Goal: Task Accomplishment & Management: Complete application form

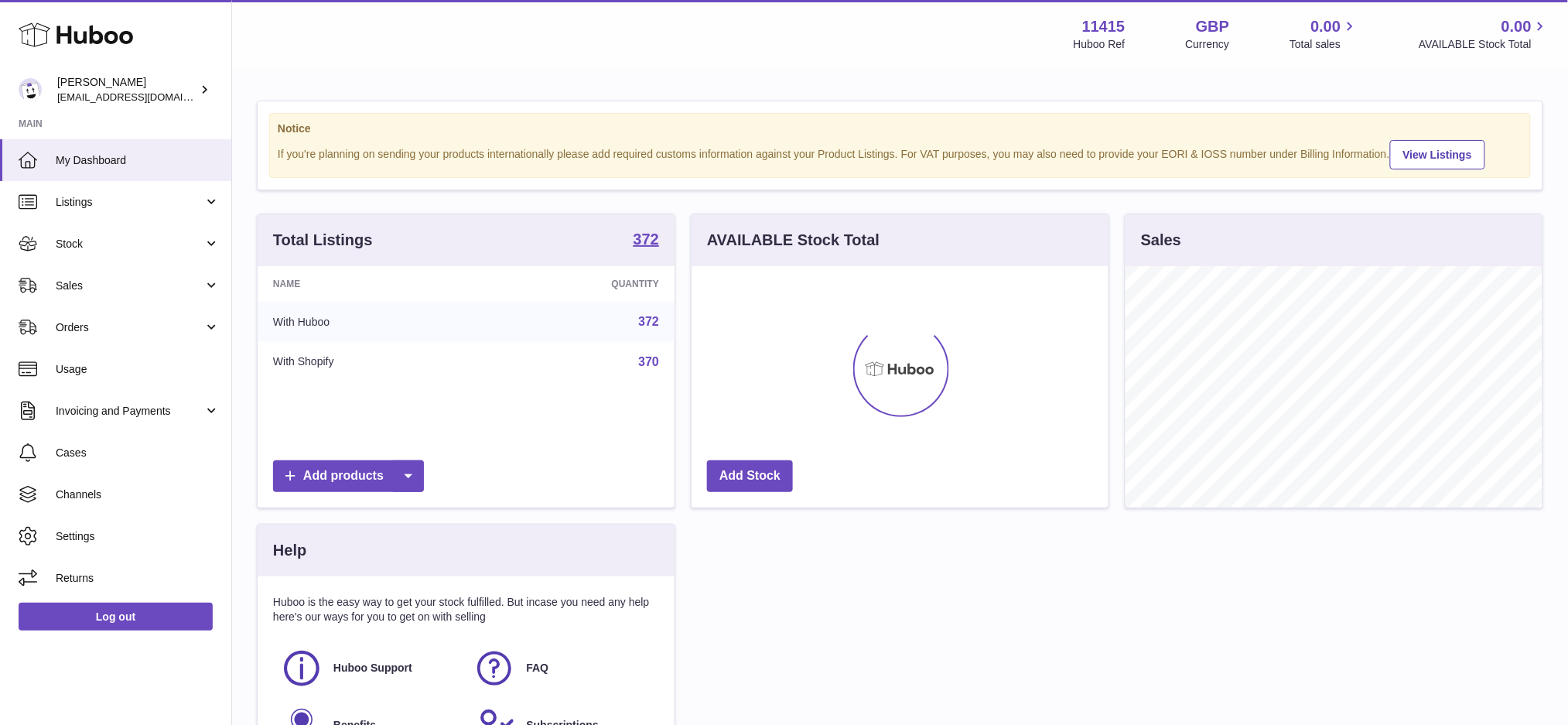
scroll to position [241, 417]
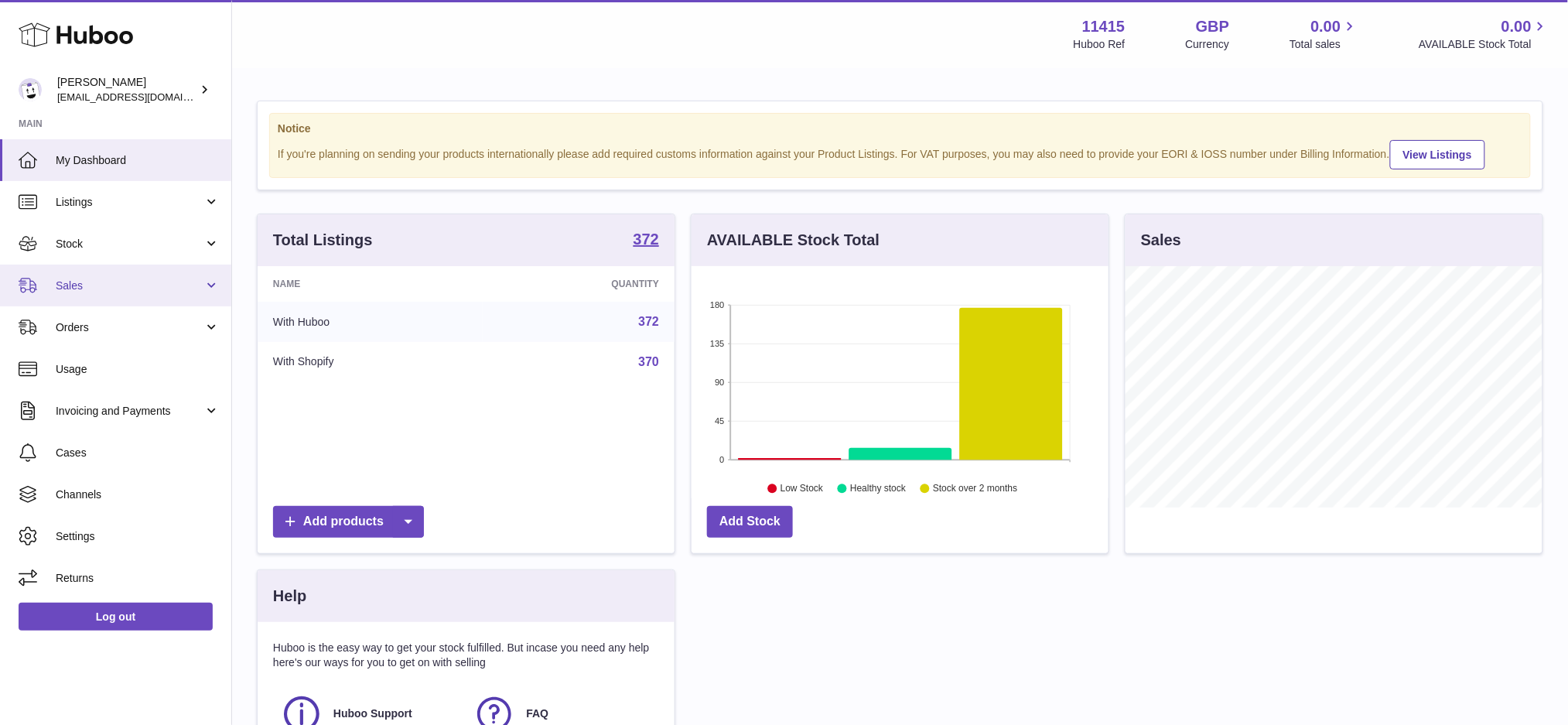
click at [91, 280] on span "Sales" at bounding box center [129, 286] width 148 height 15
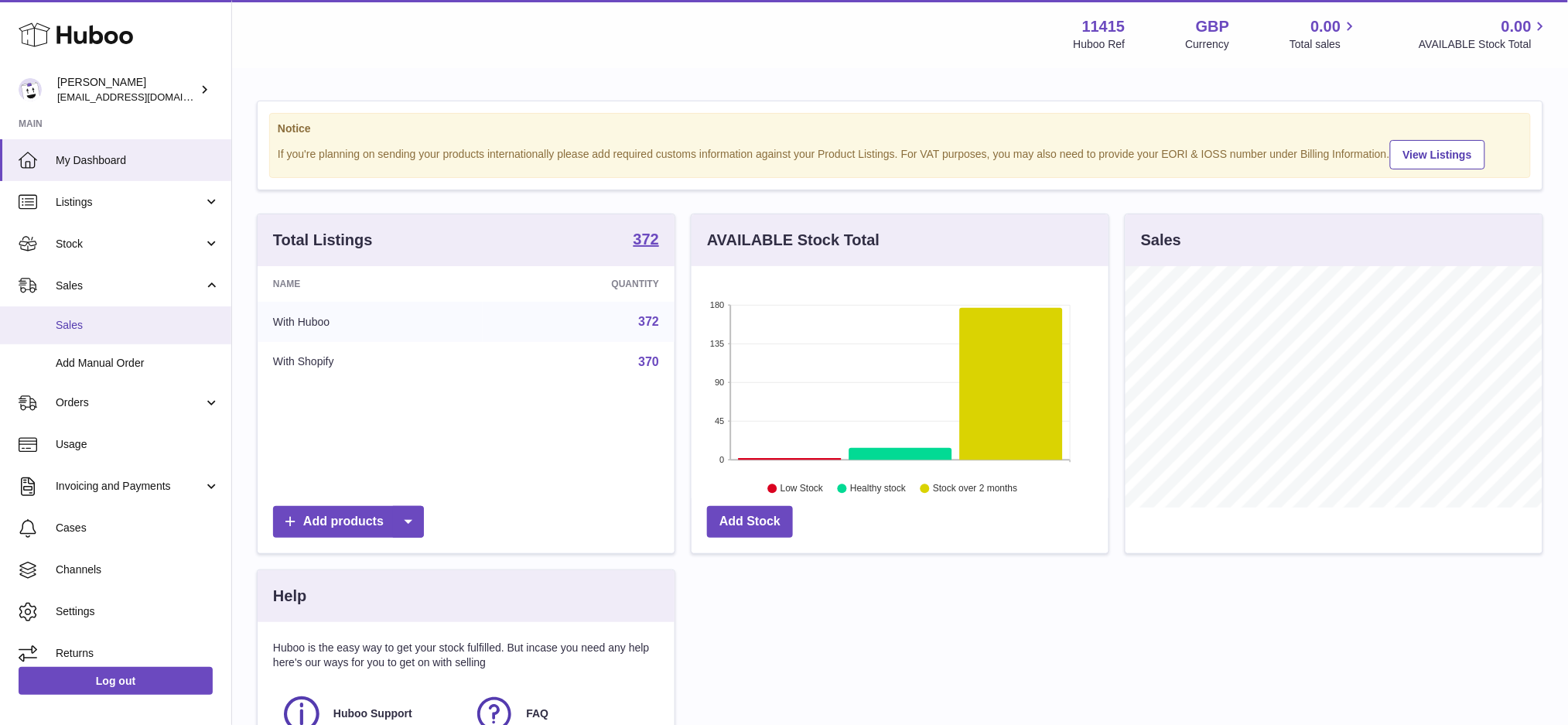
click at [92, 328] on span "Sales" at bounding box center [137, 325] width 164 height 15
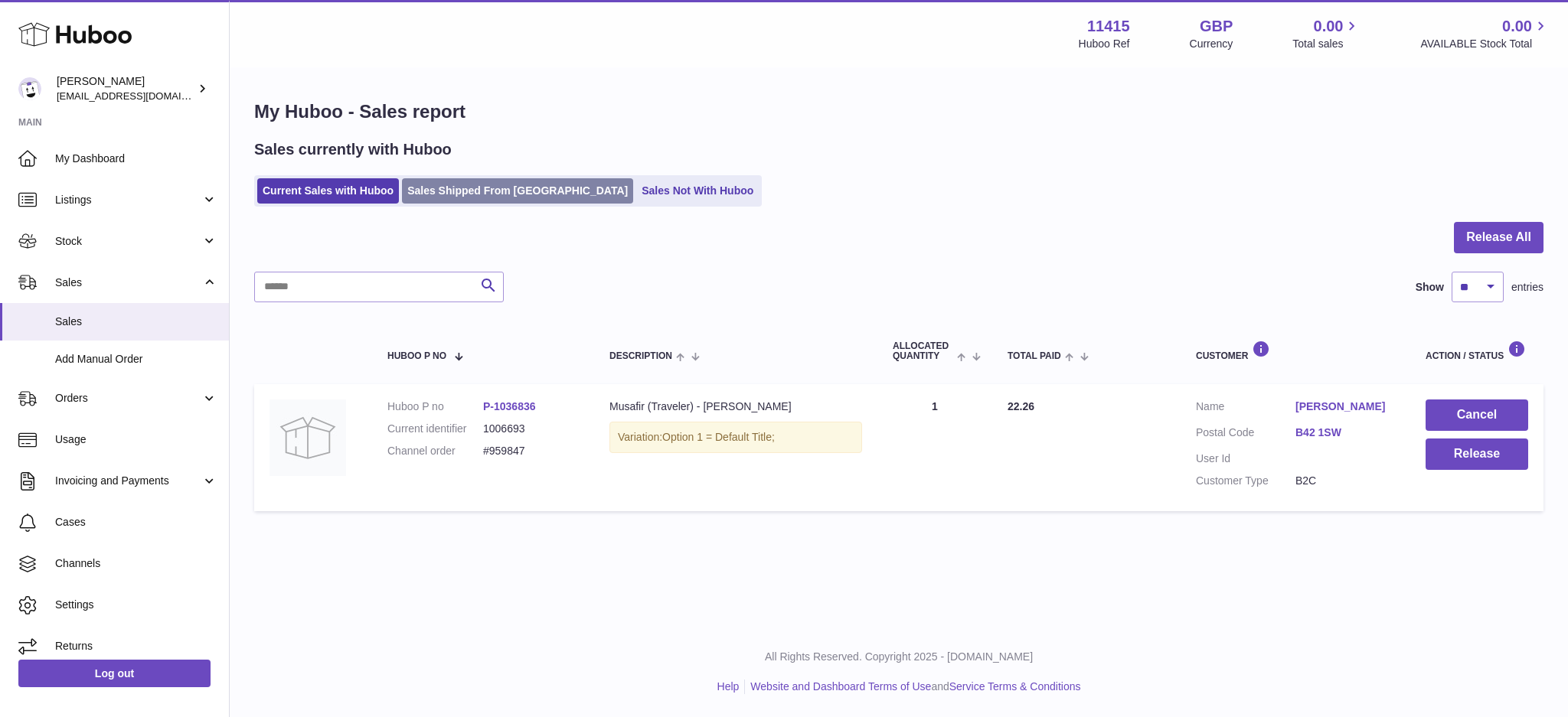
click at [503, 203] on link "Sales Shipped From [GEOGRAPHIC_DATA]" at bounding box center [517, 190] width 232 height 25
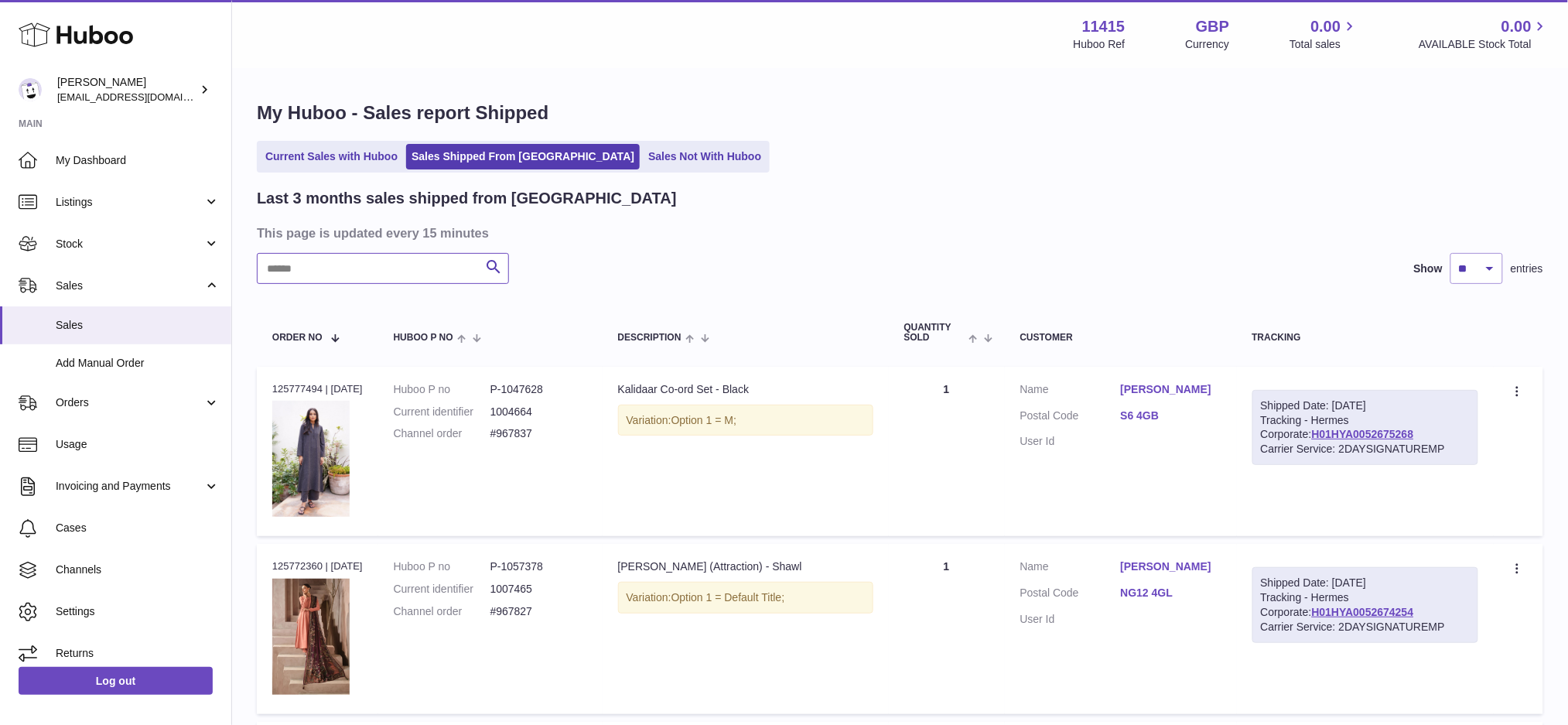
click at [393, 259] on input "text" at bounding box center [384, 268] width 253 height 31
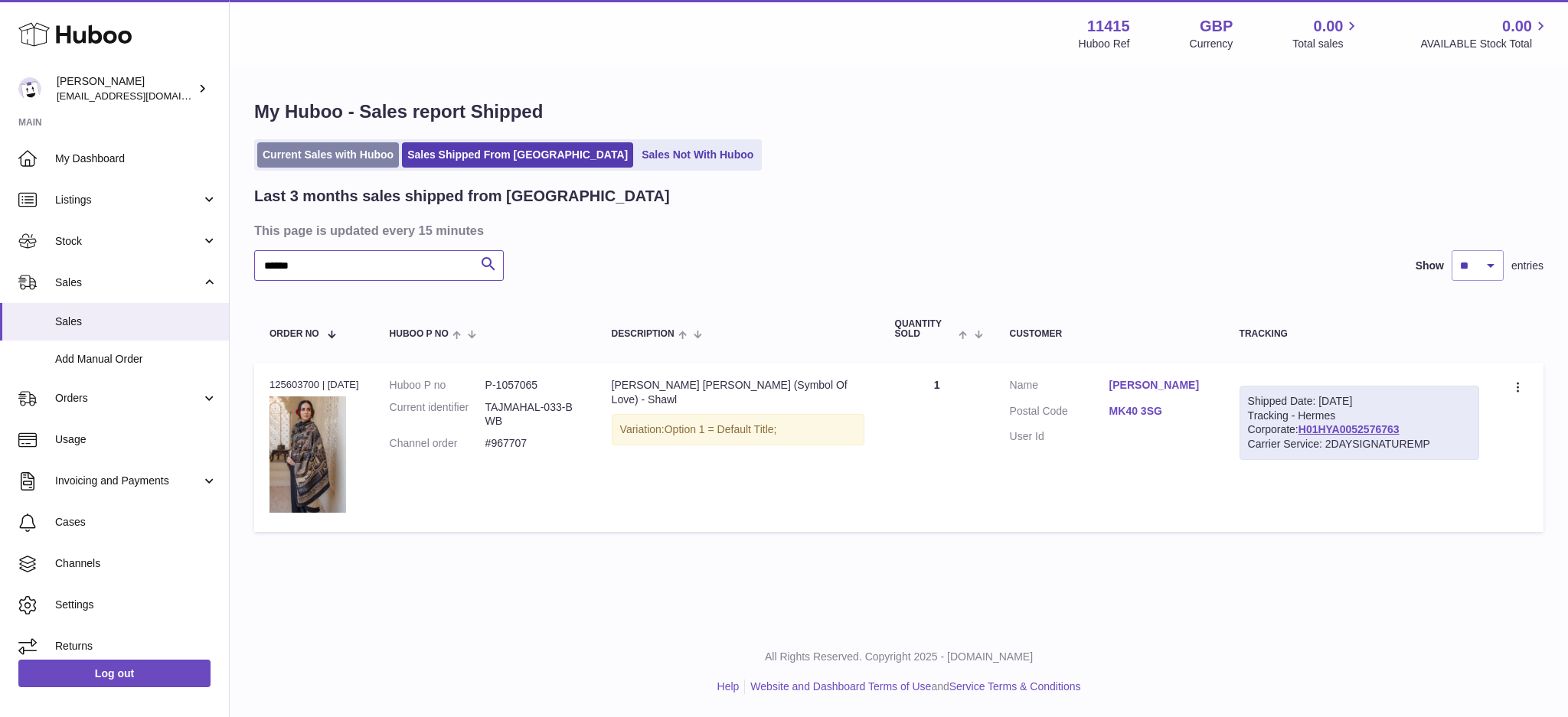
type input "******"
click at [309, 166] on link "Current Sales with Huboo" at bounding box center [328, 154] width 142 height 25
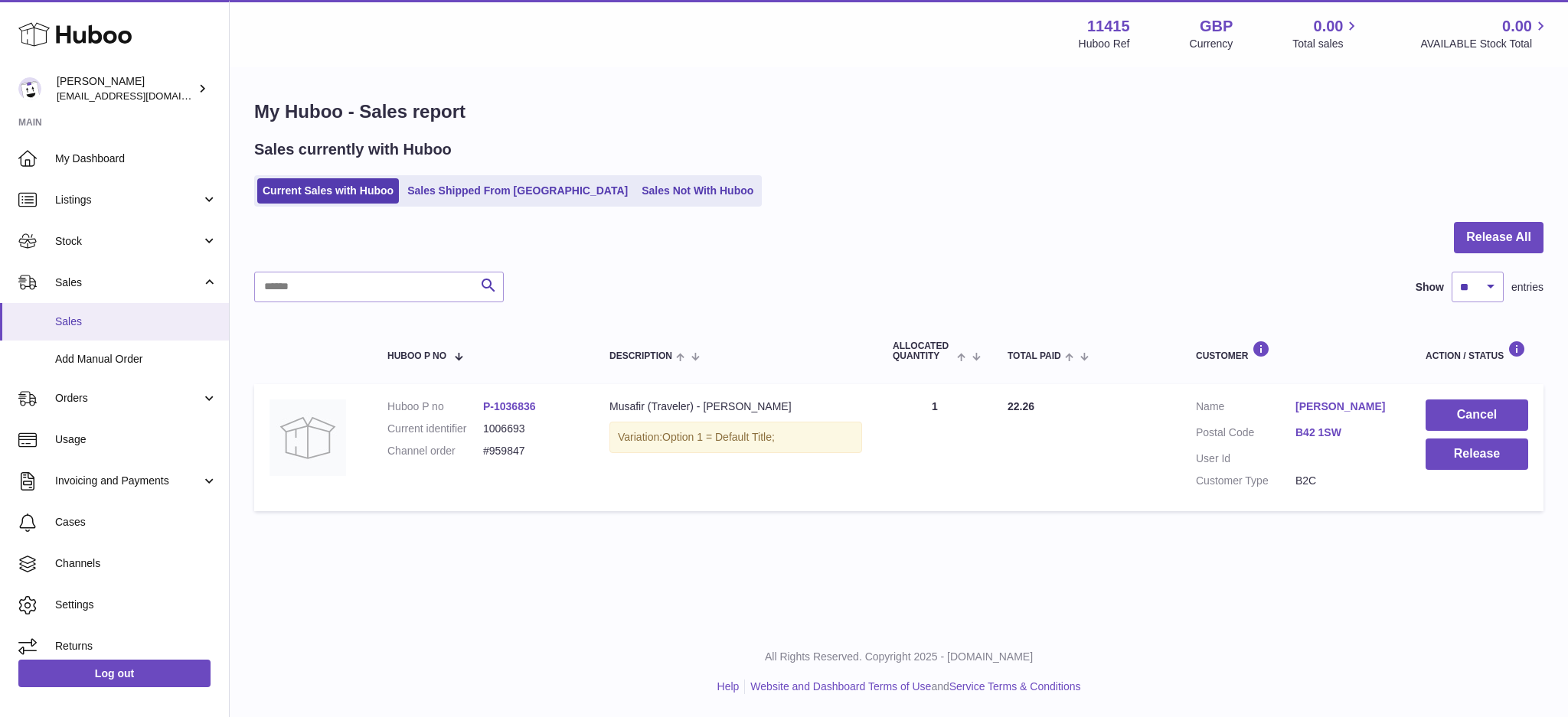
click at [93, 316] on span "Sales" at bounding box center [136, 322] width 163 height 15
click at [113, 204] on span "Listings" at bounding box center [128, 200] width 146 height 15
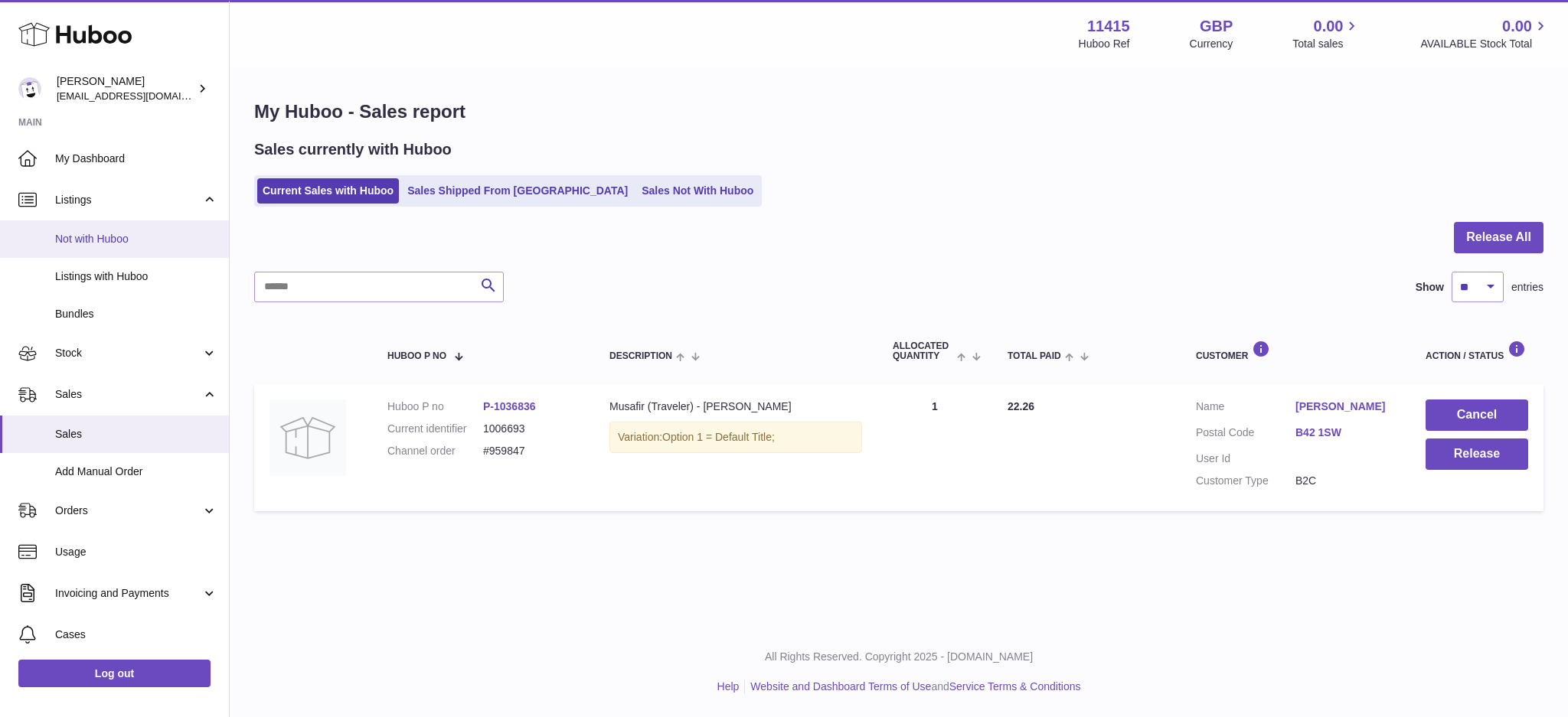
click at [118, 233] on span "Not with Huboo" at bounding box center [136, 239] width 163 height 15
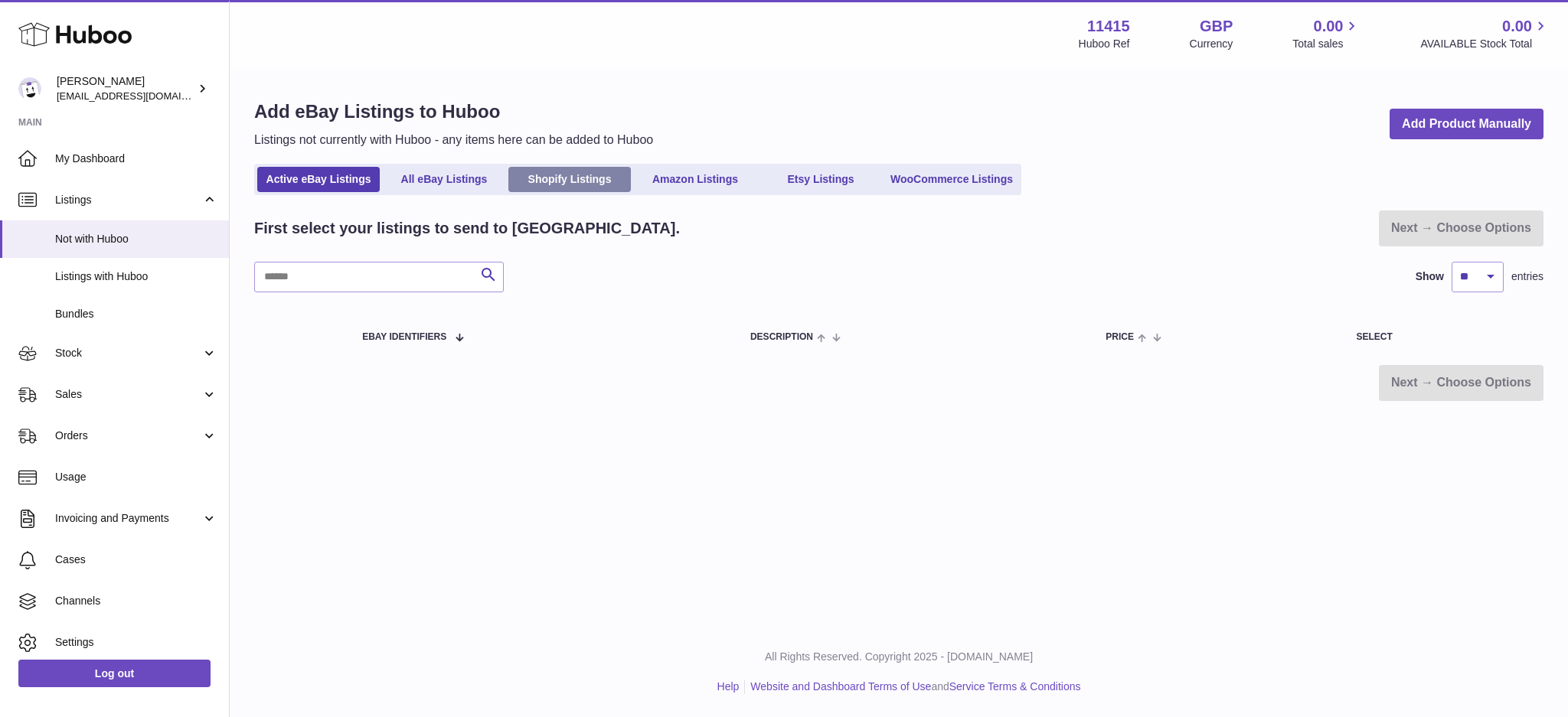
click at [549, 190] on link "Shopify Listings" at bounding box center [569, 179] width 122 height 25
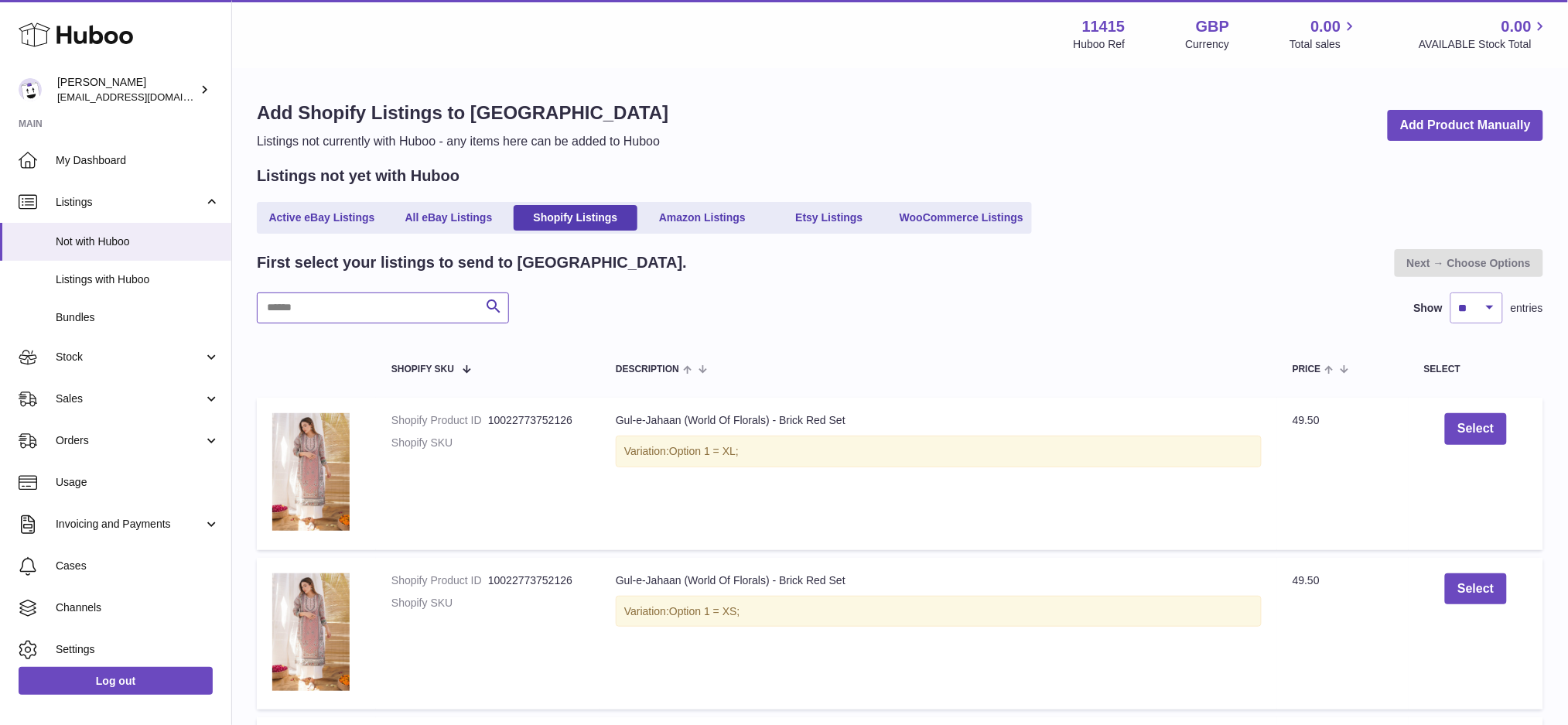
click at [399, 309] on input "text" at bounding box center [384, 308] width 253 height 31
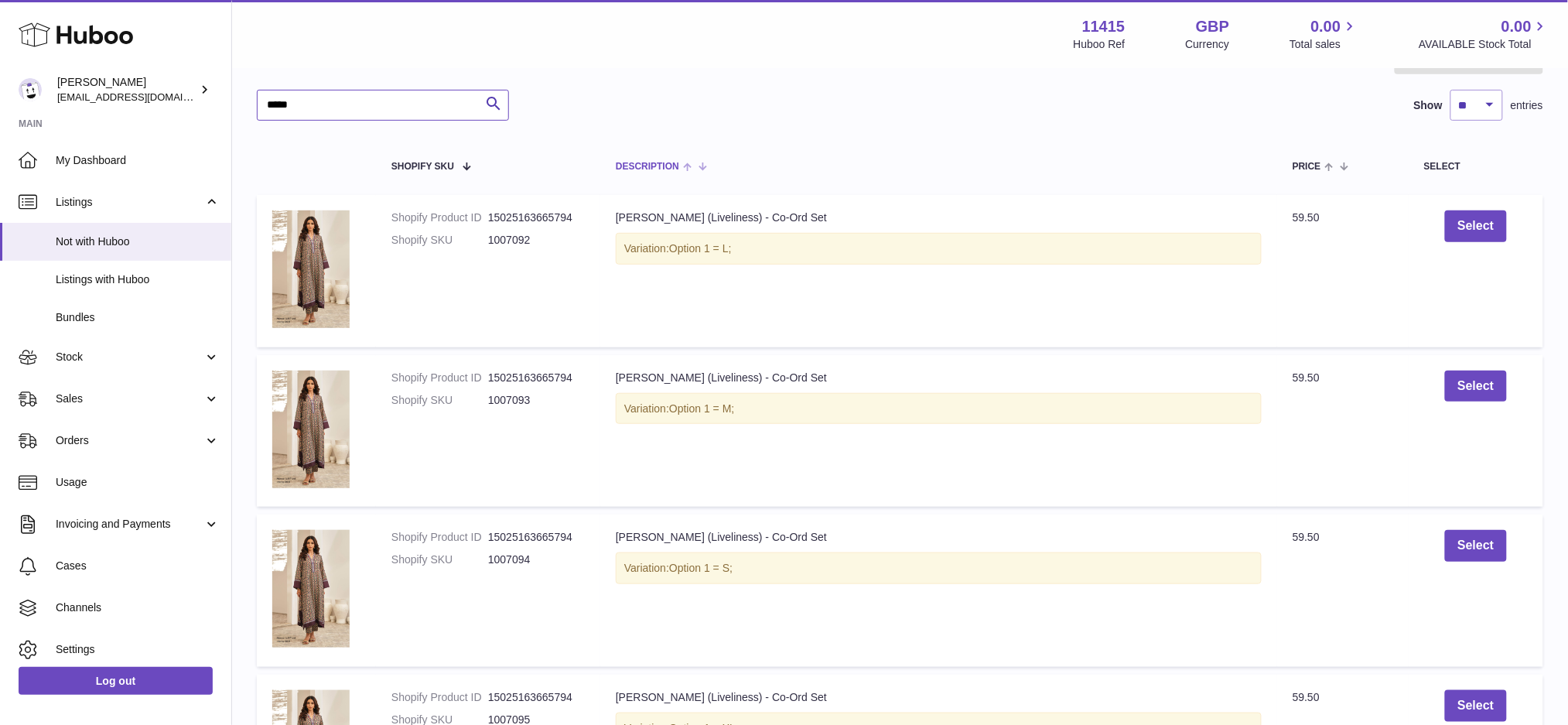
scroll to position [206, 0]
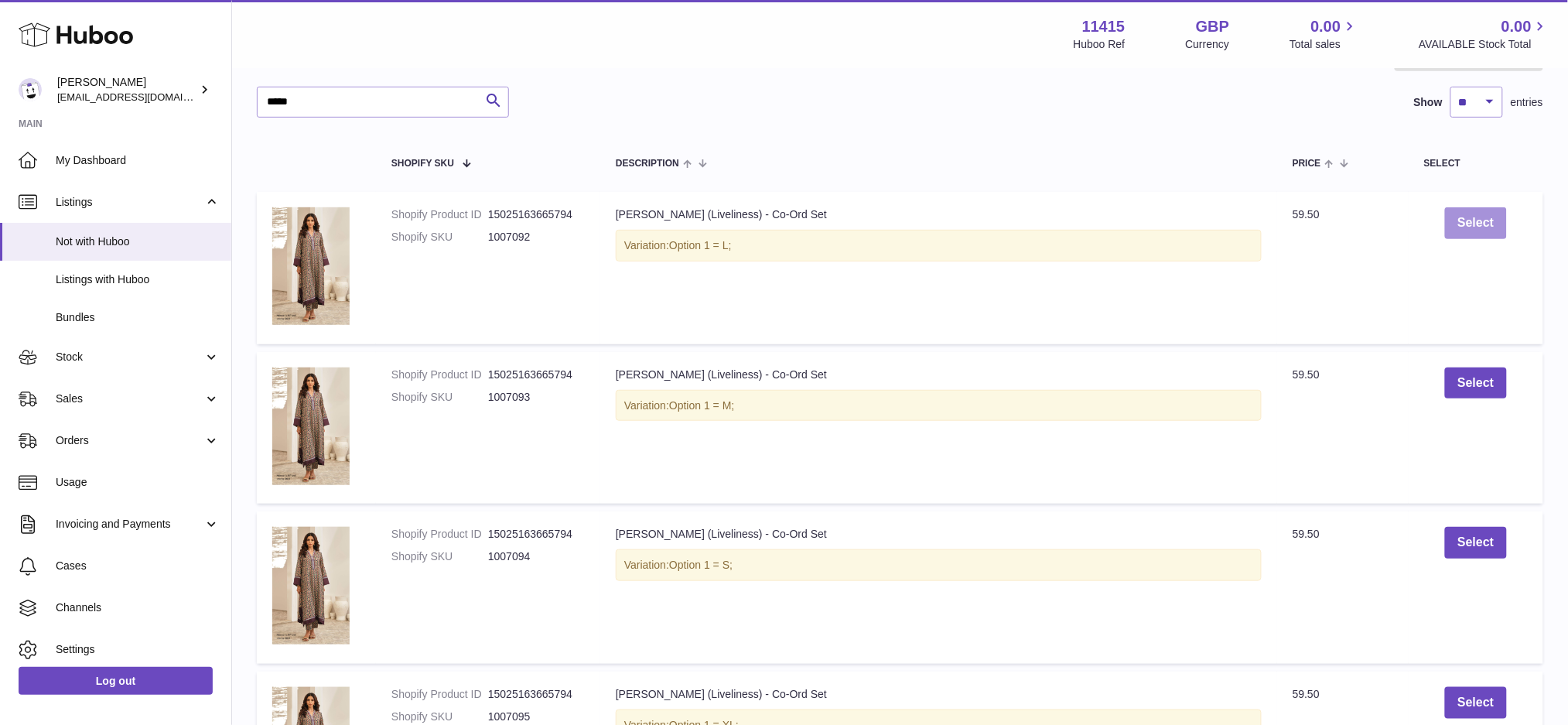
click at [1450, 222] on button "Select" at bounding box center [1476, 223] width 61 height 32
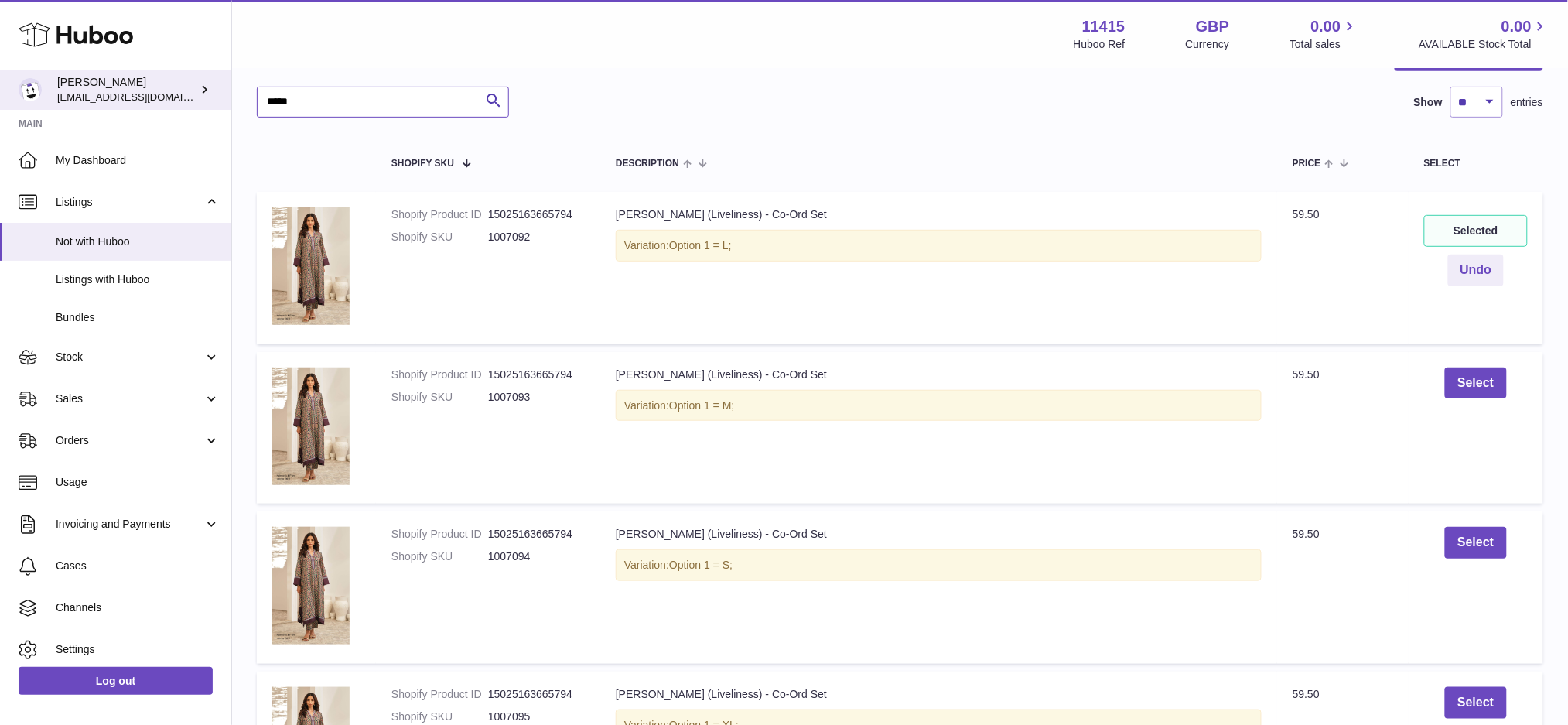
drag, startPoint x: 368, startPoint y: 107, endPoint x: 164, endPoint y: 106, distance: 204.0
click at [164, 106] on div "Huboo Muhammad Salman care@shopmanto.uk Main My Dashboard Listings Not with Hub…" at bounding box center [784, 552] width 1568 height 1517
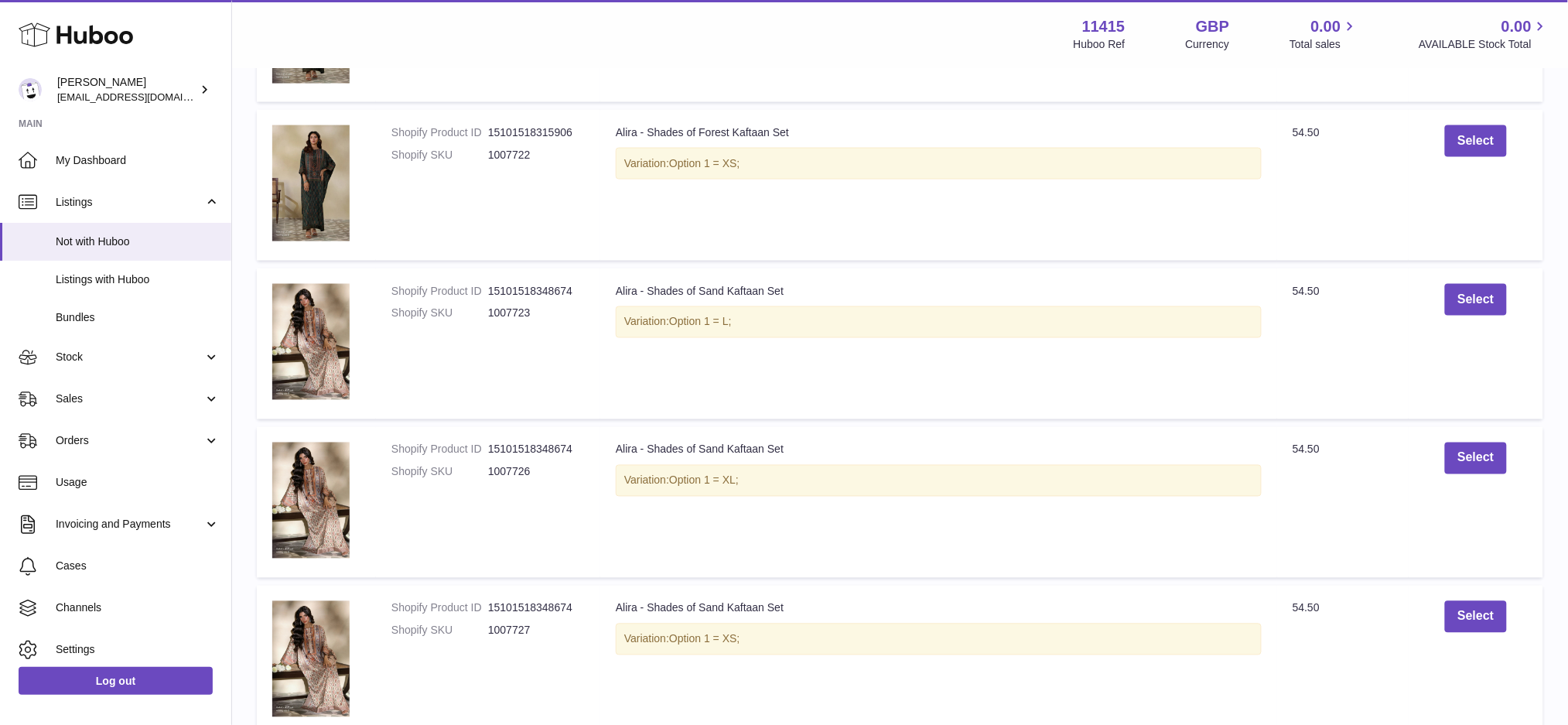
scroll to position [825, 0]
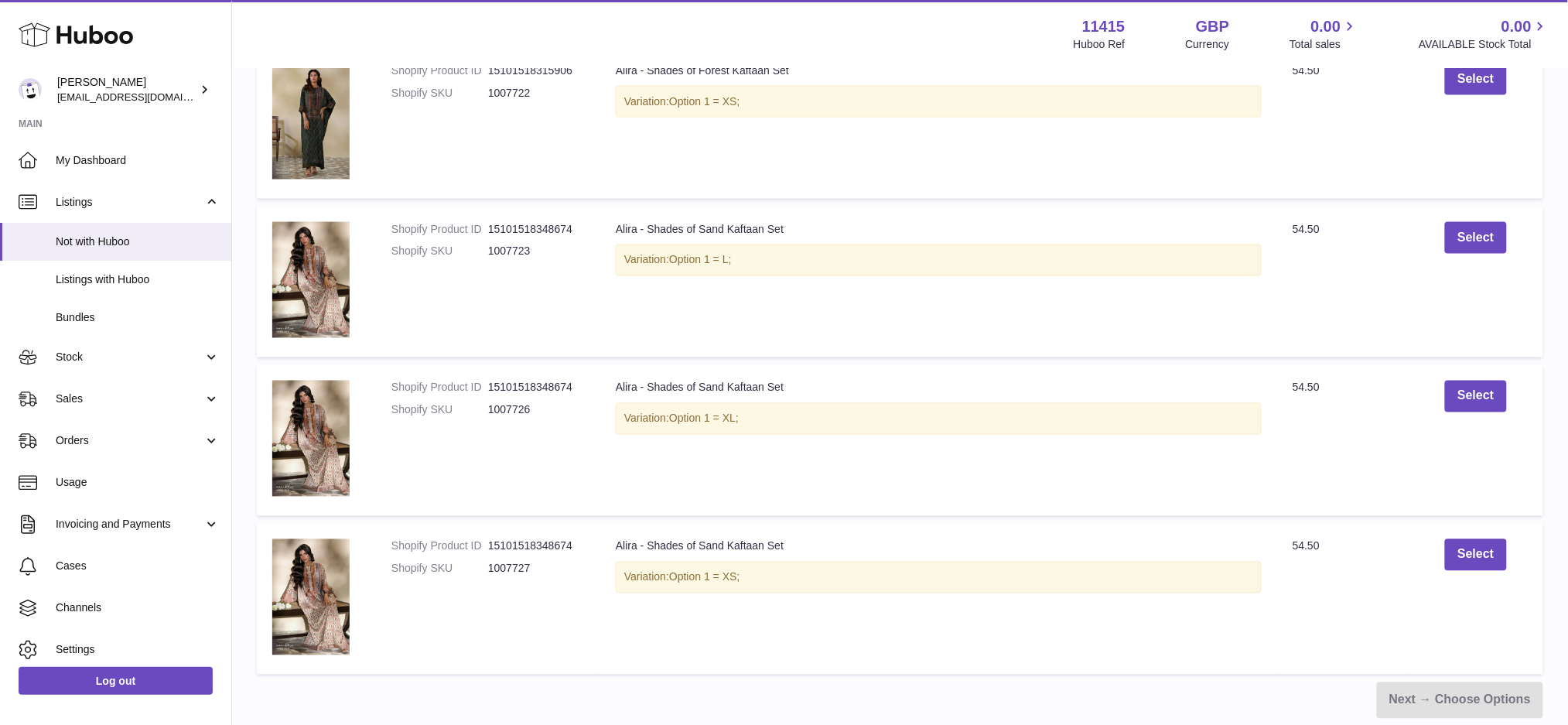
type input "*****"
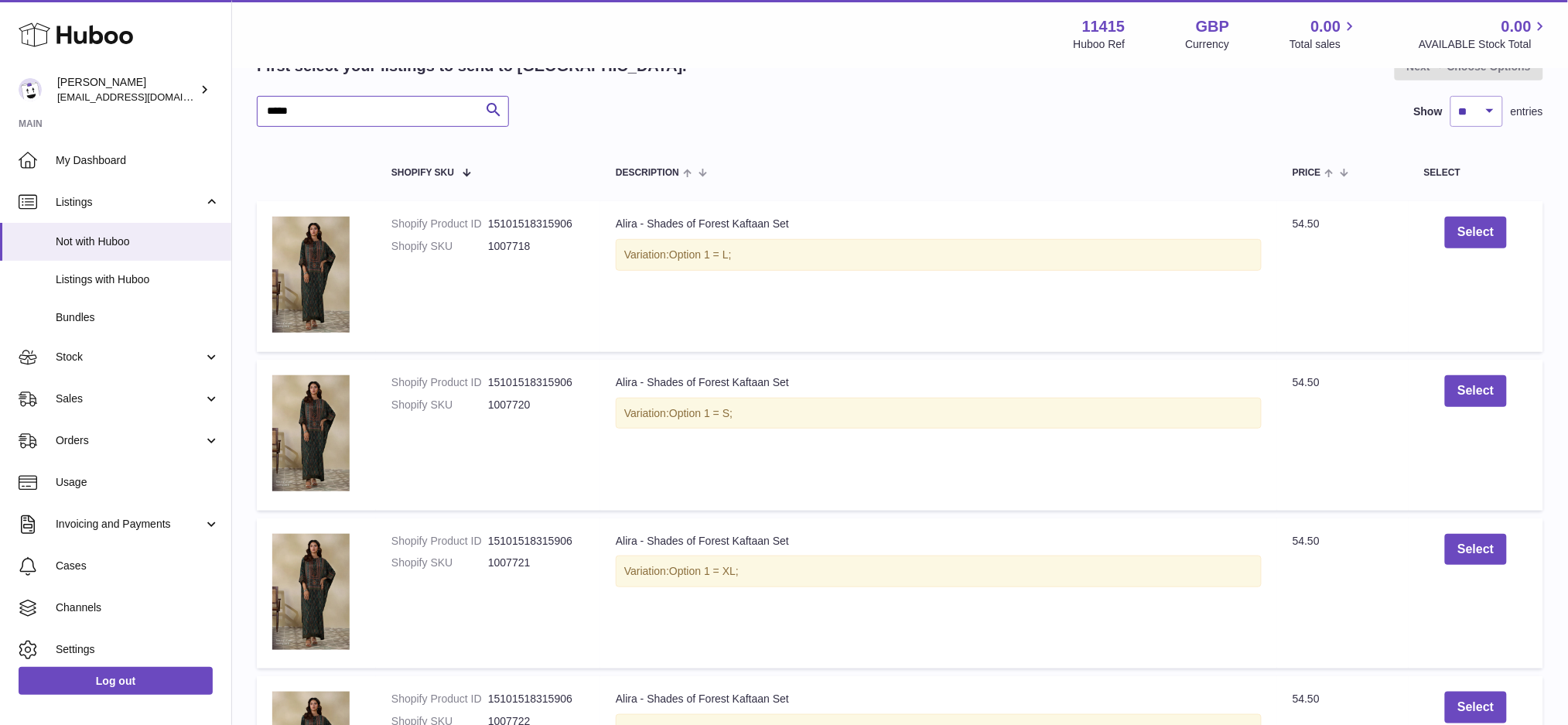
scroll to position [0, 0]
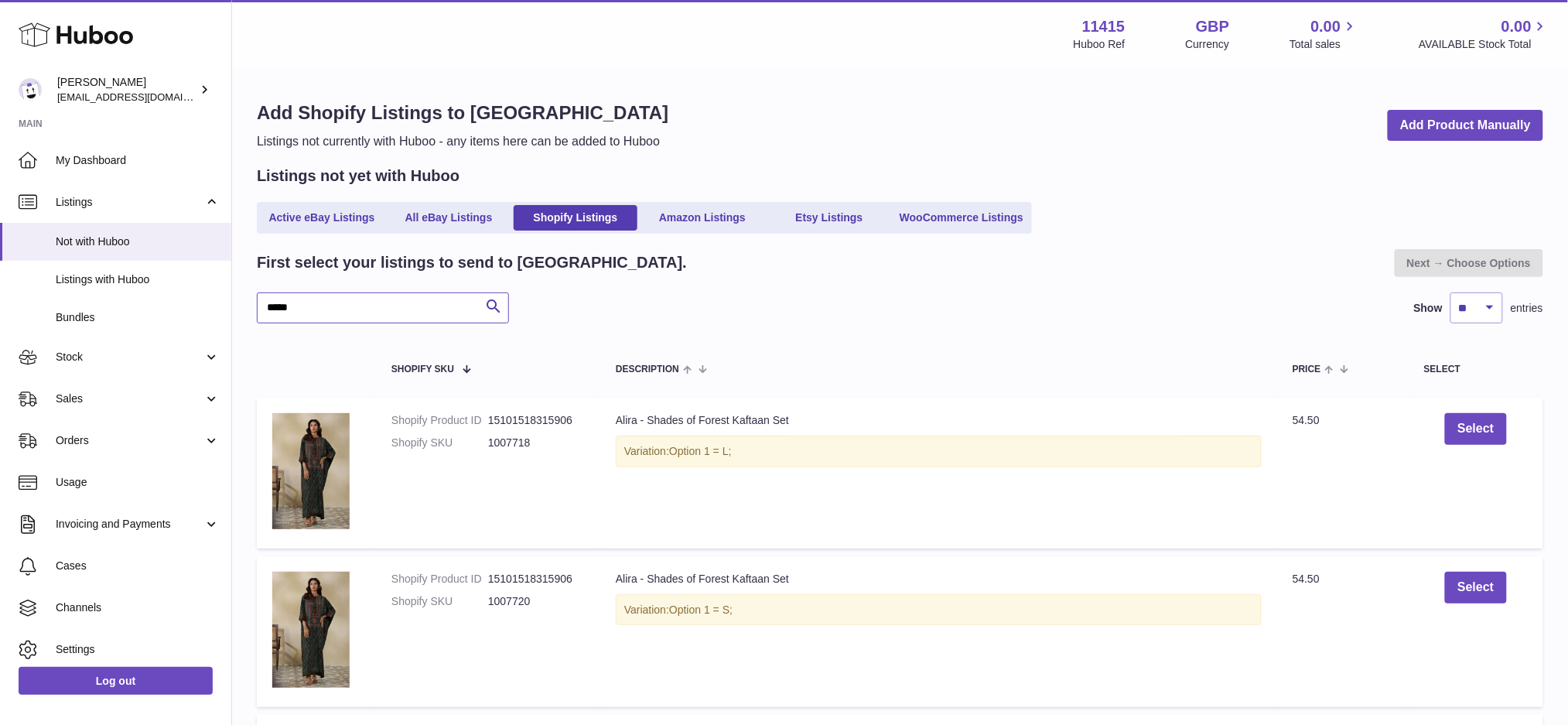
drag, startPoint x: 310, startPoint y: 321, endPoint x: 229, endPoint y: 317, distance: 81.1
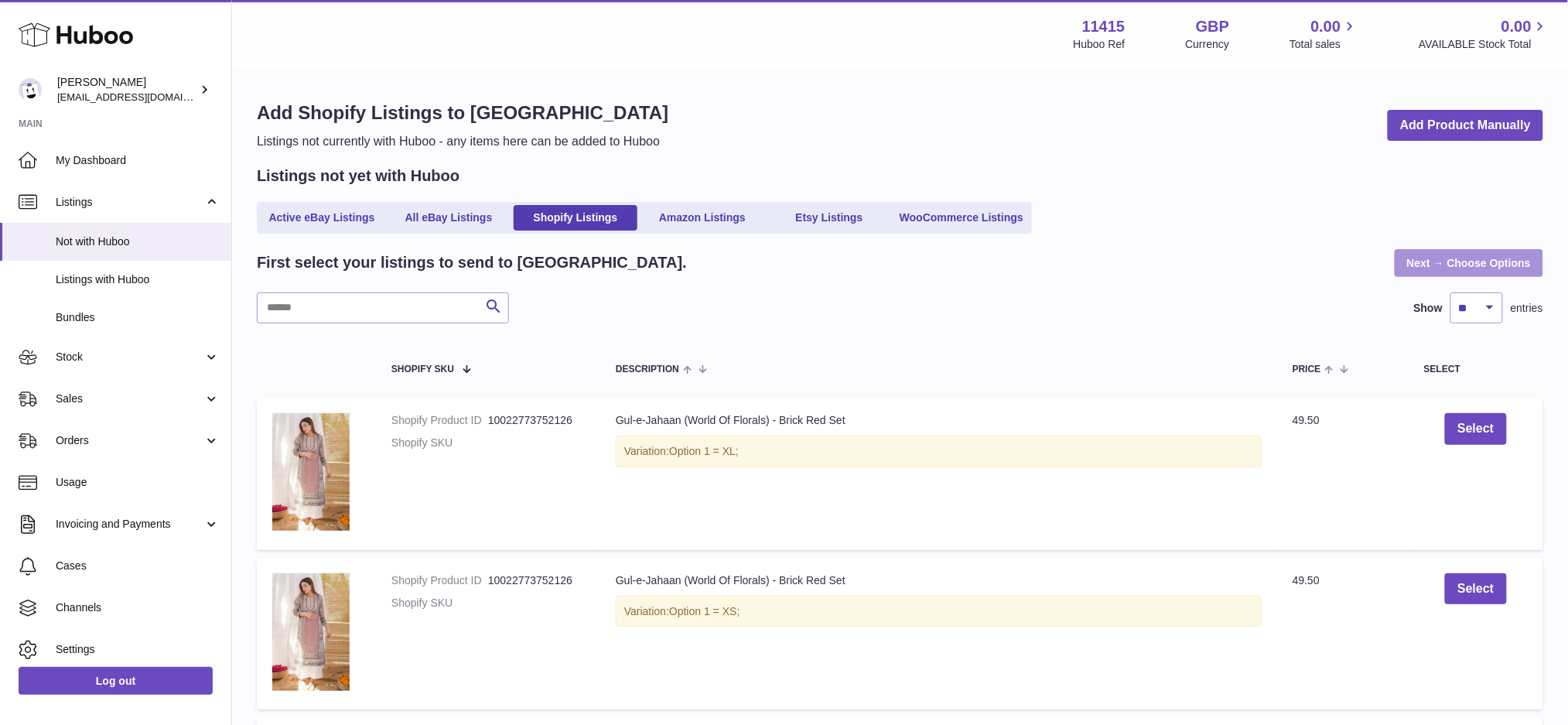
click at [1425, 267] on link "Next → Choose Options" at bounding box center [1470, 263] width 149 height 28
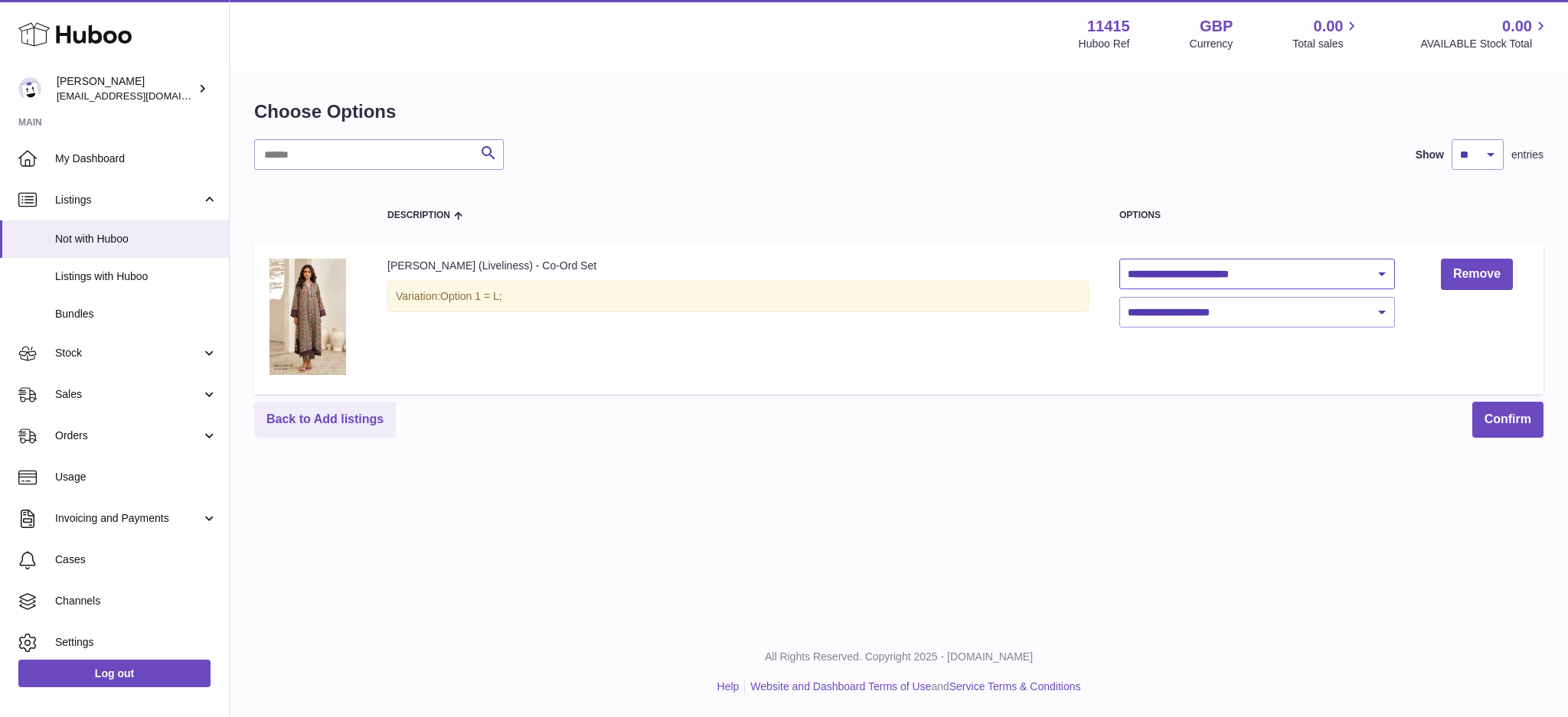
click at [1180, 268] on select "**********" at bounding box center [1257, 274] width 276 height 30
select select "********"
click at [1119, 259] on select "**********" at bounding box center [1257, 274] width 276 height 30
click at [1184, 323] on select "**********" at bounding box center [1257, 312] width 276 height 30
select select "****"
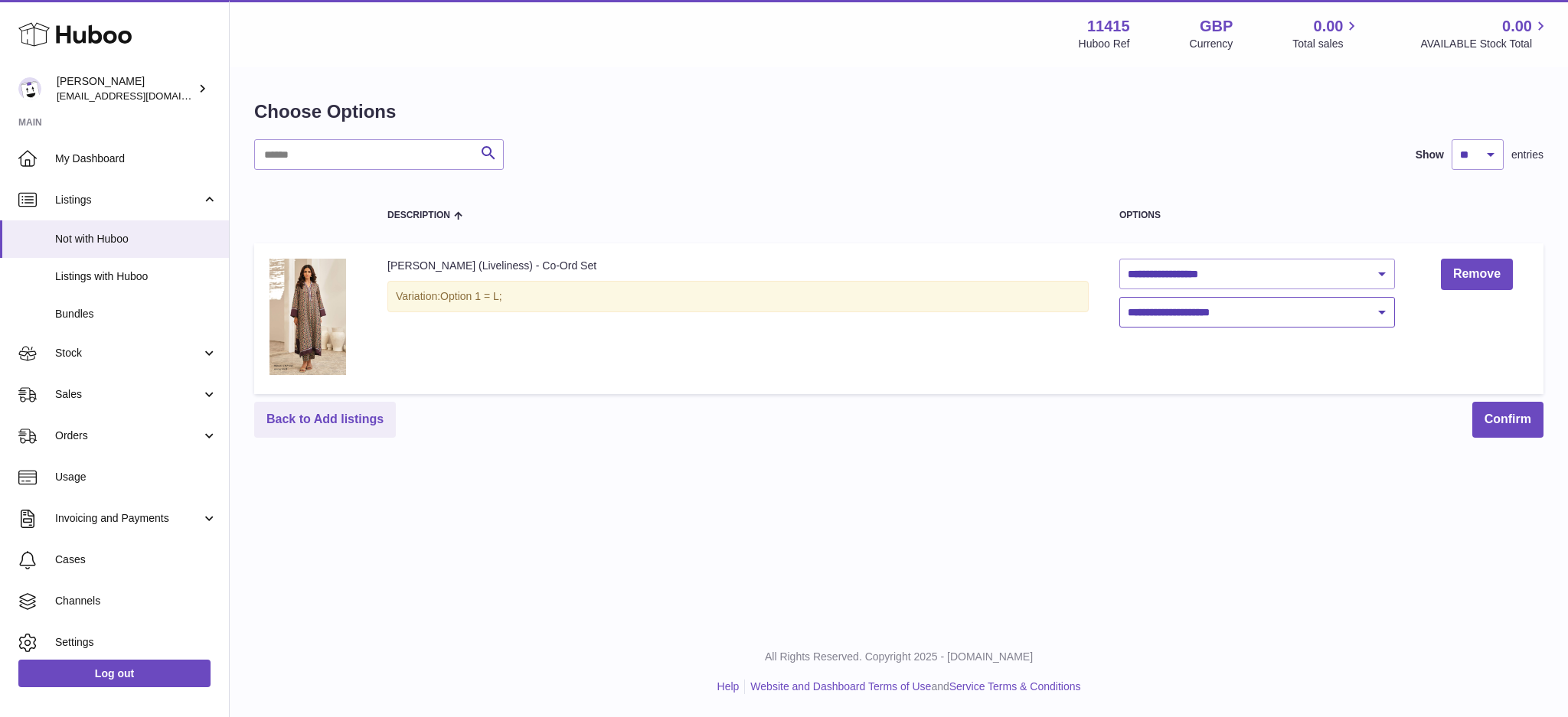
click at [1119, 297] on select "**********" at bounding box center [1257, 312] width 276 height 30
click at [1501, 429] on button "Confirm" at bounding box center [1507, 419] width 71 height 36
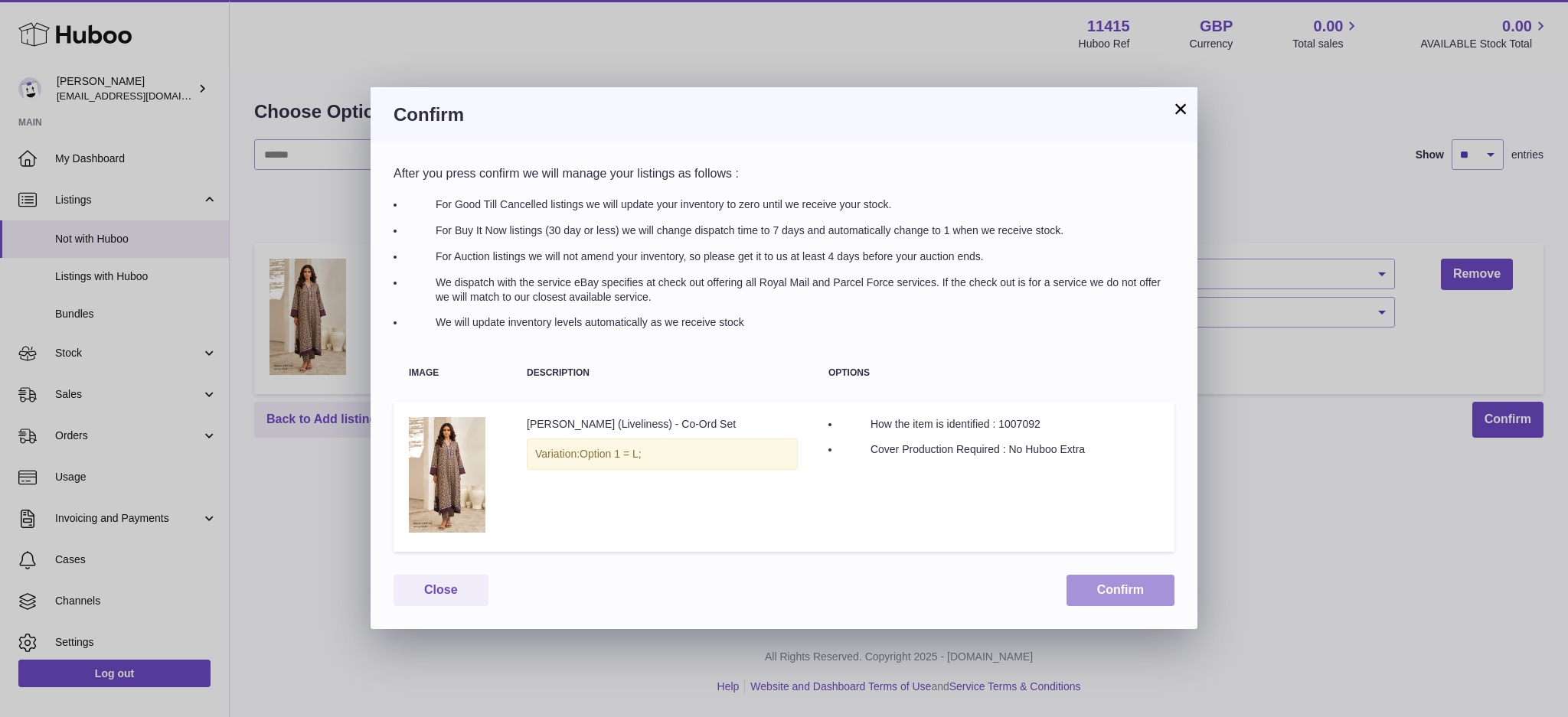
click at [1099, 595] on button "Confirm" at bounding box center [1119, 590] width 108 height 31
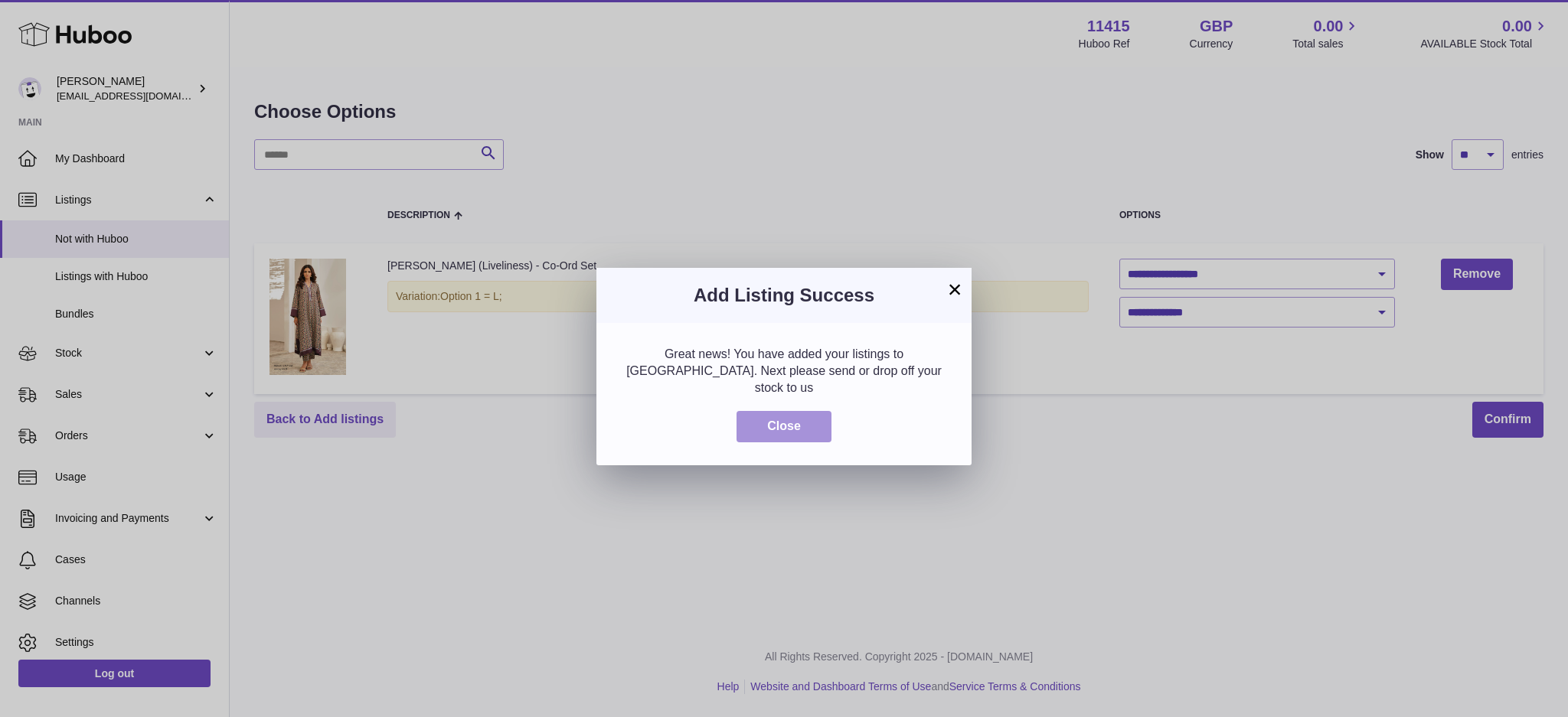
click at [800, 416] on button "Close" at bounding box center [783, 427] width 95 height 31
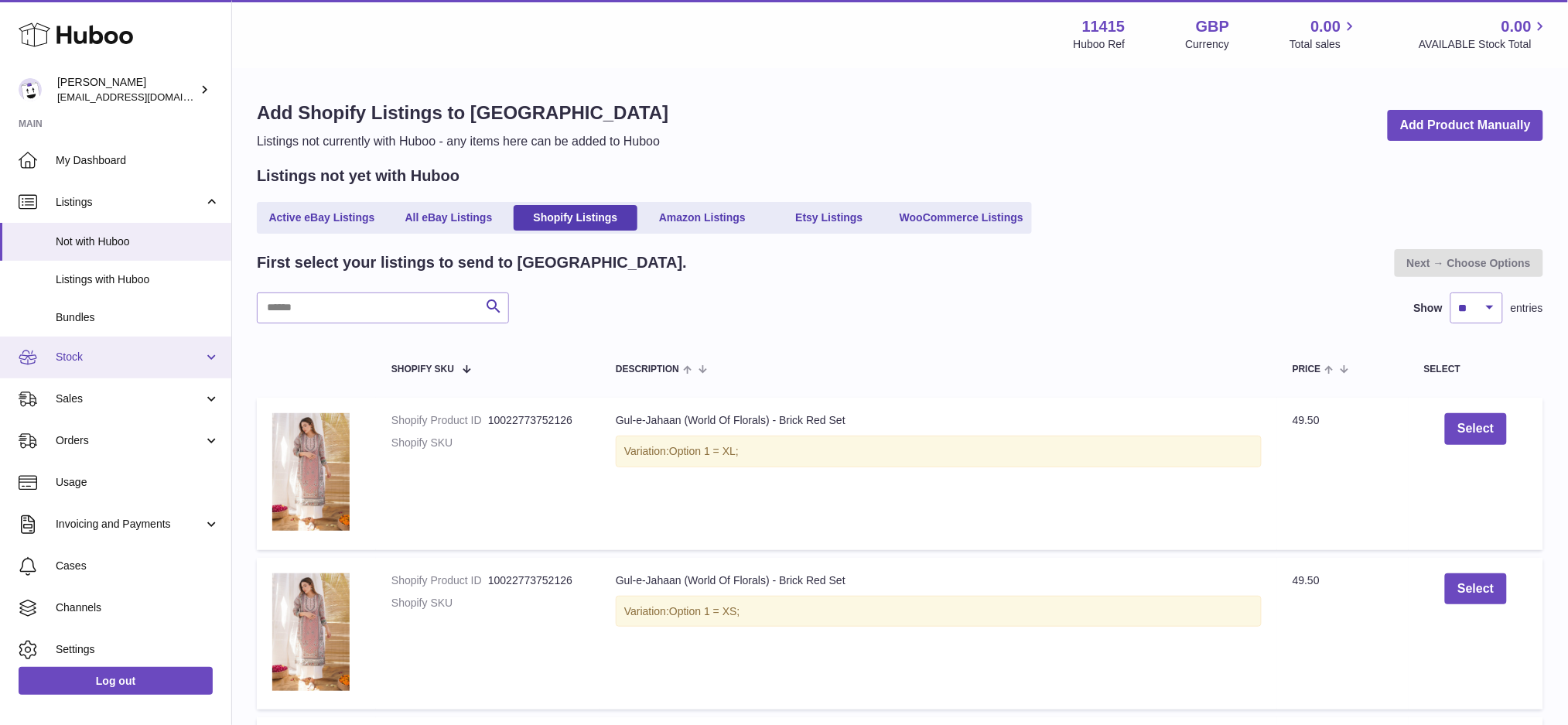
click at [150, 366] on link "Stock" at bounding box center [115, 357] width 231 height 42
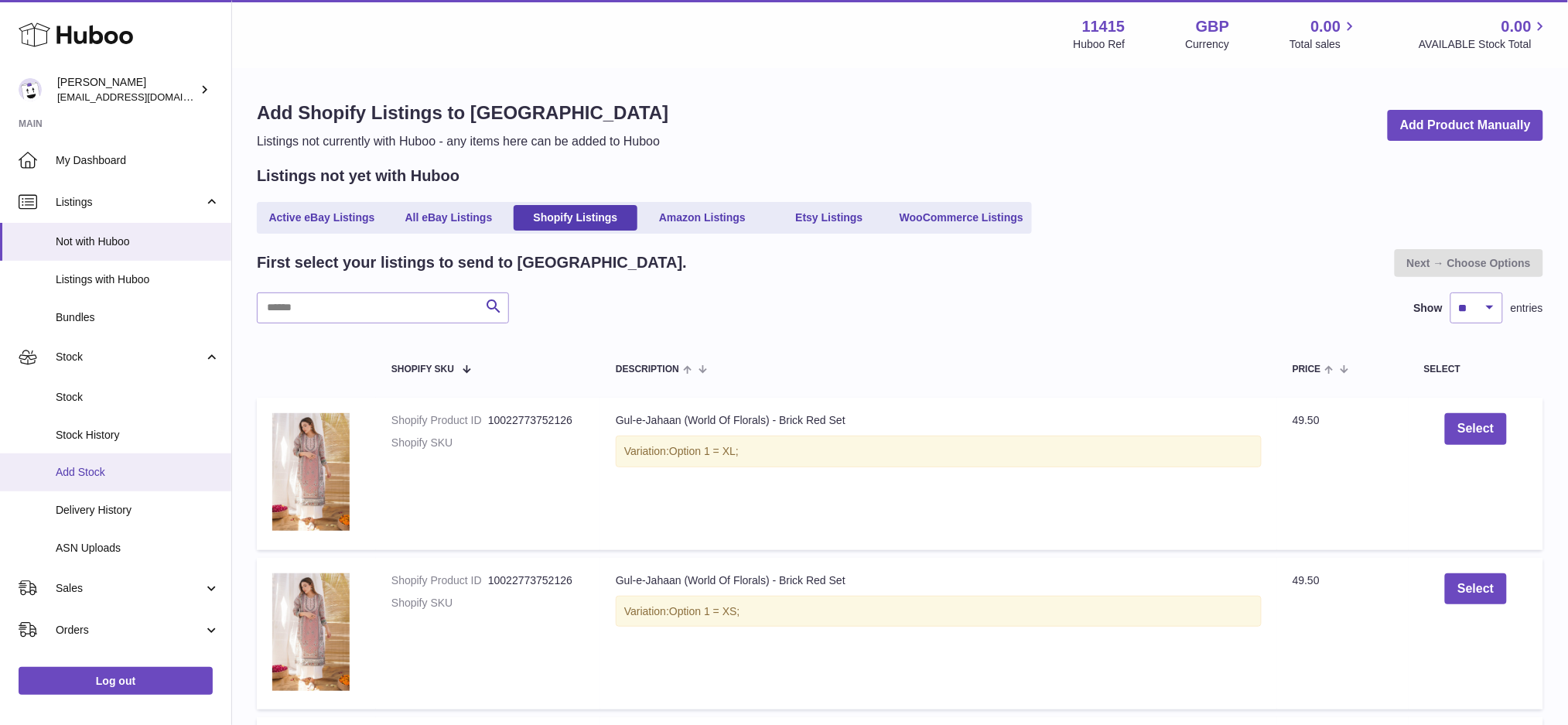
click at [121, 469] on span "Add Stock" at bounding box center [137, 473] width 164 height 15
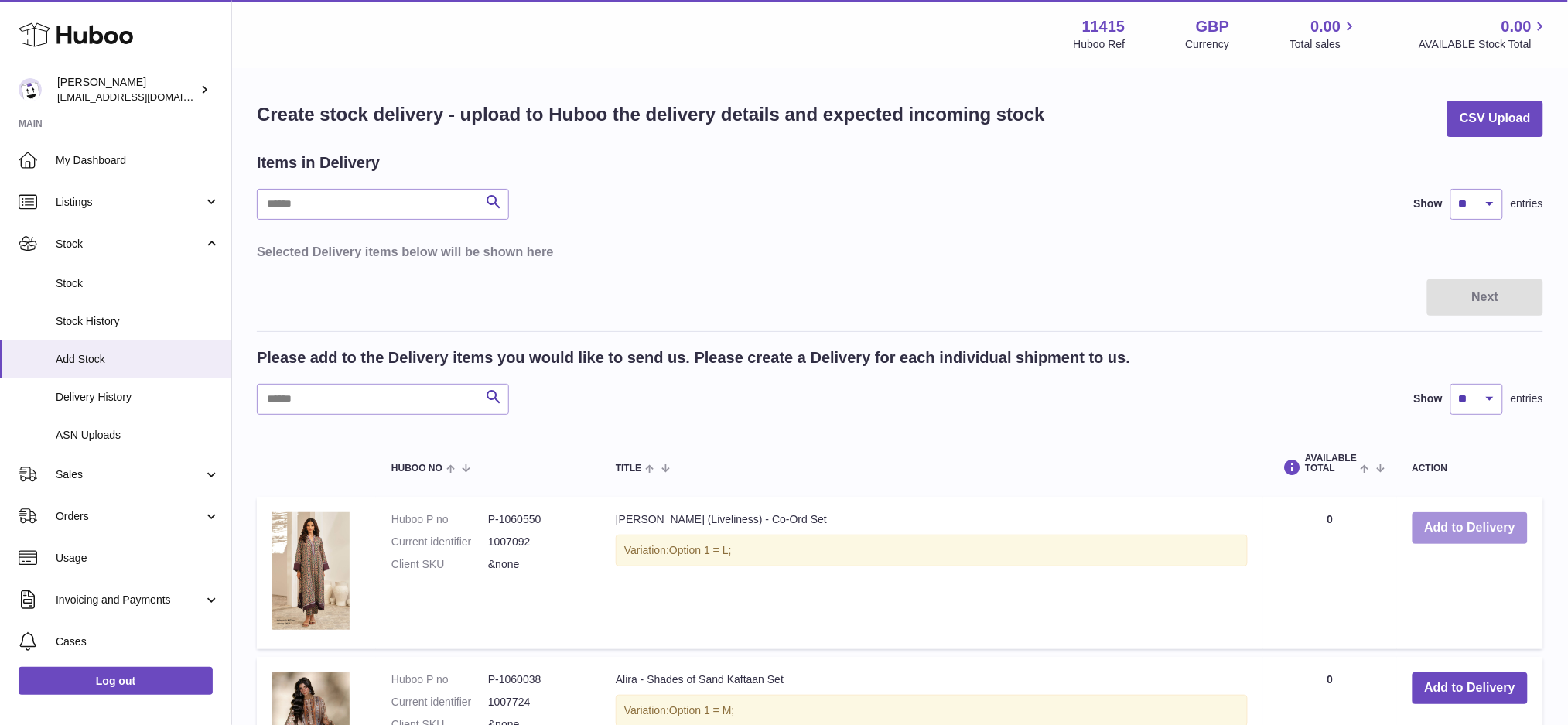
click at [1490, 526] on button "Add to Delivery" at bounding box center [1470, 528] width 115 height 32
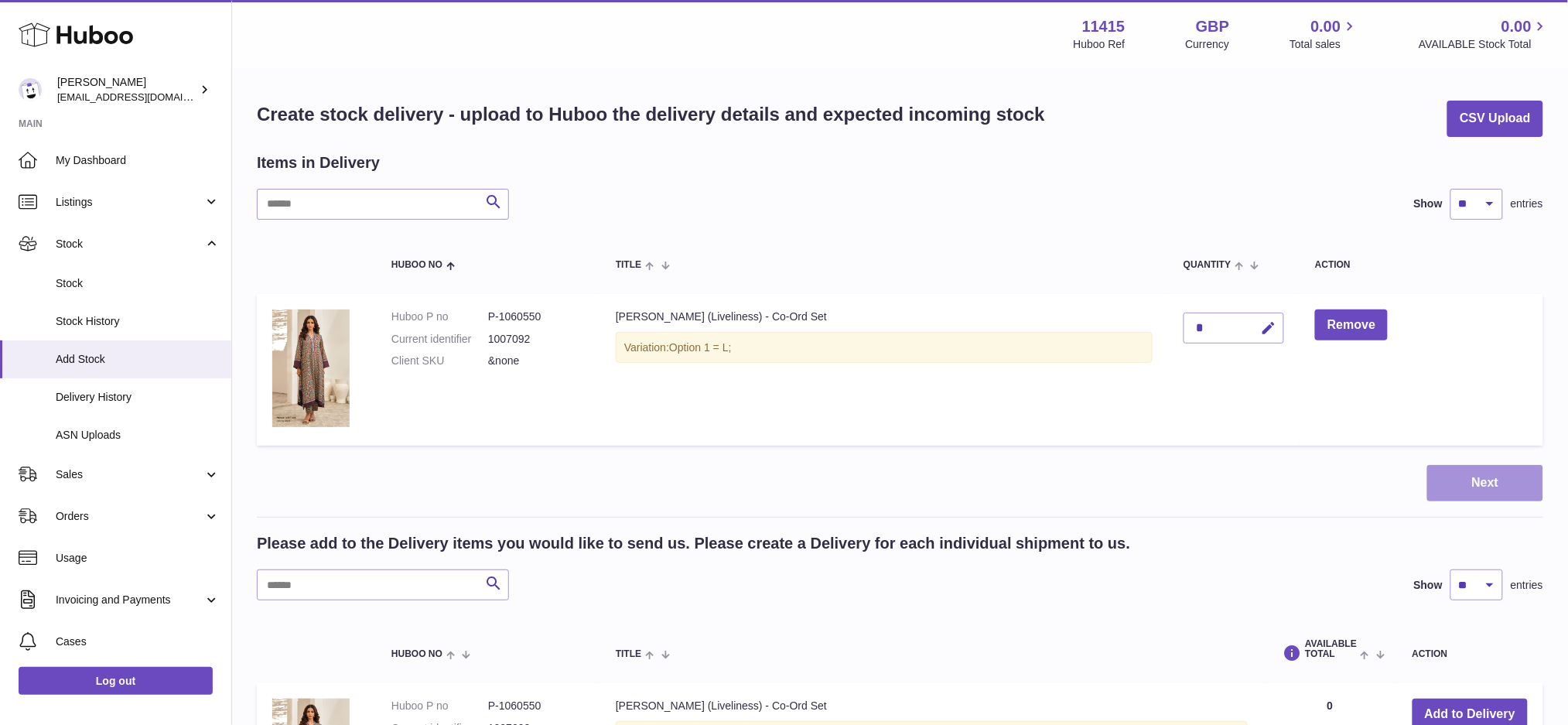
click at [1488, 490] on button "Next" at bounding box center [1485, 483] width 116 height 36
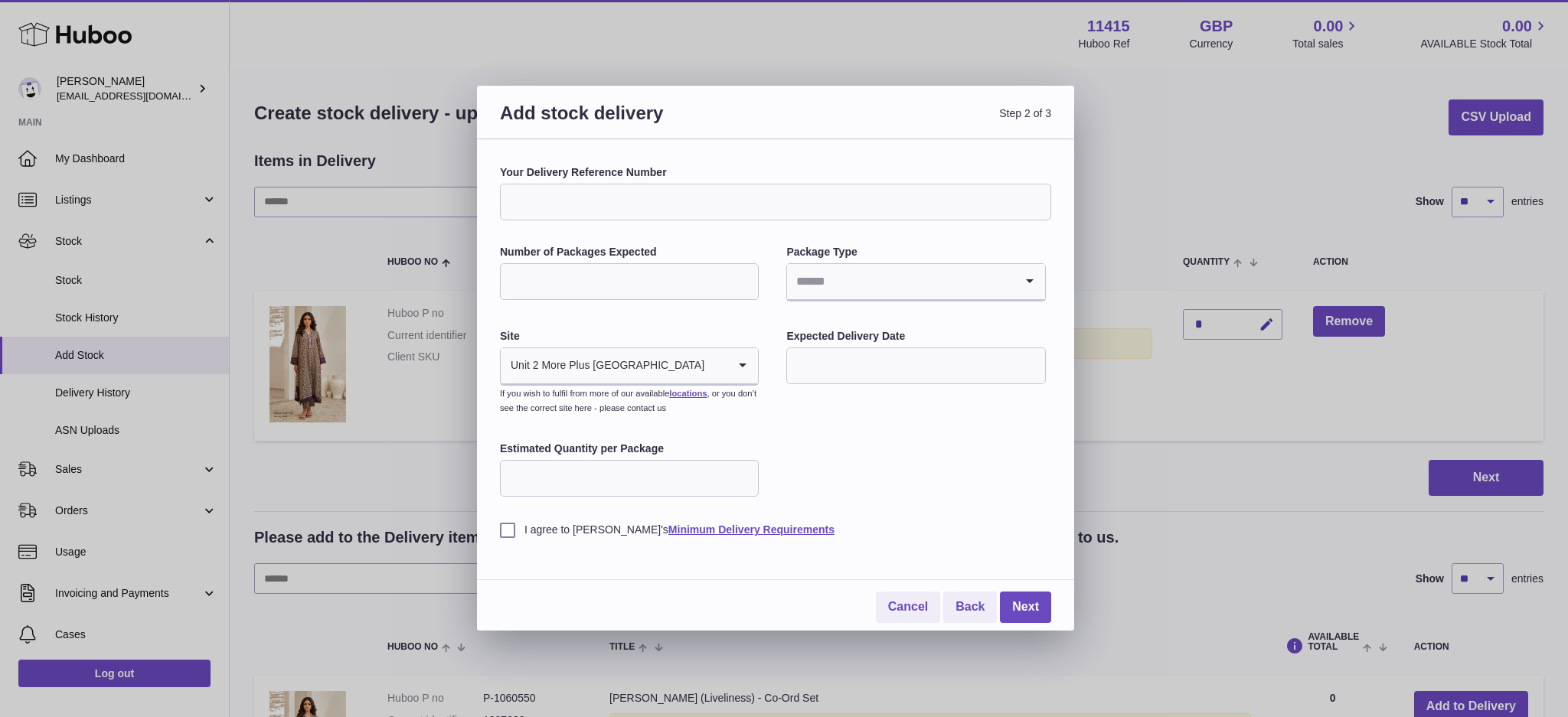
click at [561, 212] on input "Your Delivery Reference Number" at bounding box center [776, 202] width 551 height 37
paste input "******"
type input "******"
click at [648, 281] on input "Number of Packages Expected" at bounding box center [630, 281] width 259 height 37
type input "*"
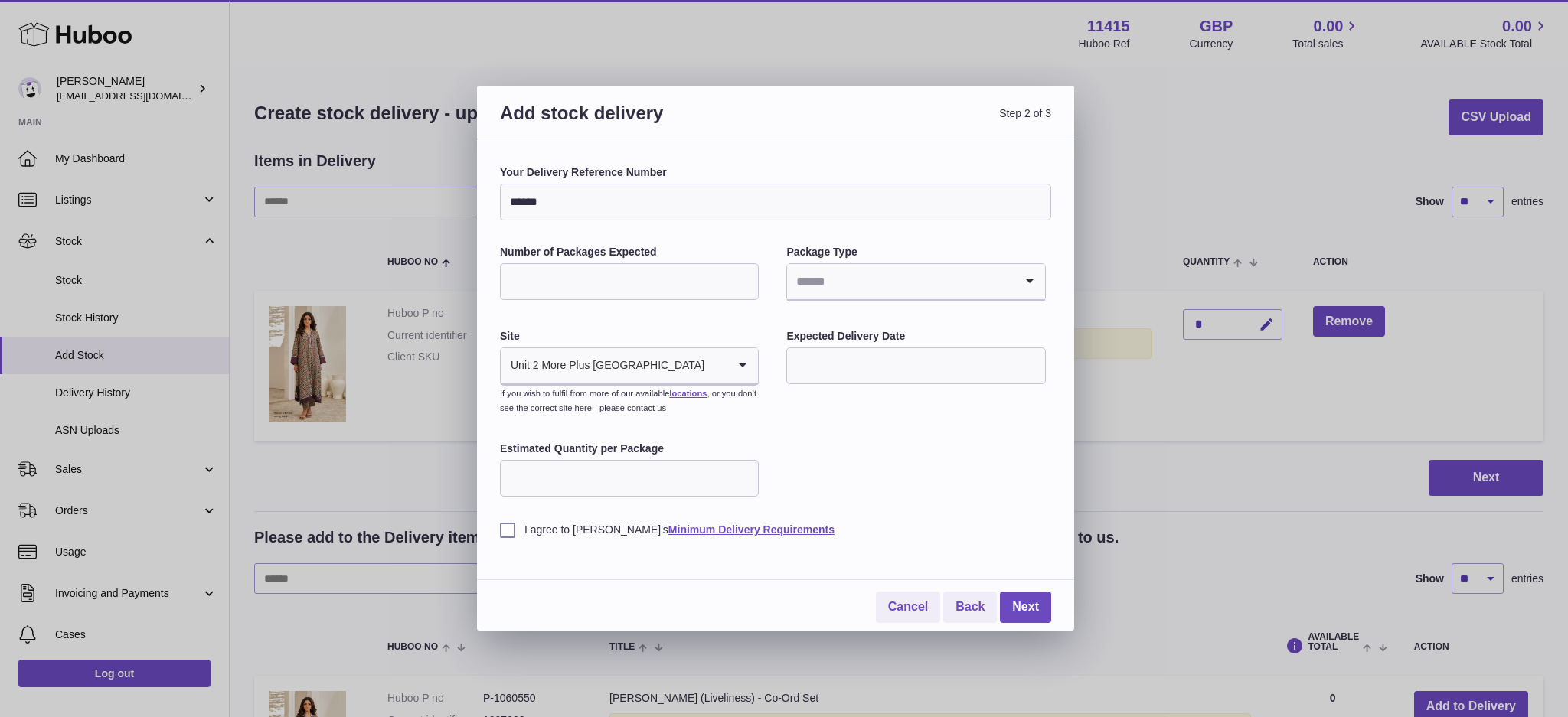
click at [814, 286] on input "Search for option" at bounding box center [900, 281] width 227 height 35
click at [819, 412] on li "Bags" at bounding box center [915, 415] width 256 height 30
click at [845, 378] on input "text" at bounding box center [915, 366] width 259 height 37
drag, startPoint x: 921, startPoint y: 492, endPoint x: 830, endPoint y: 481, distance: 91.7
click at [920, 491] on span "10" at bounding box center [933, 493] width 28 height 28
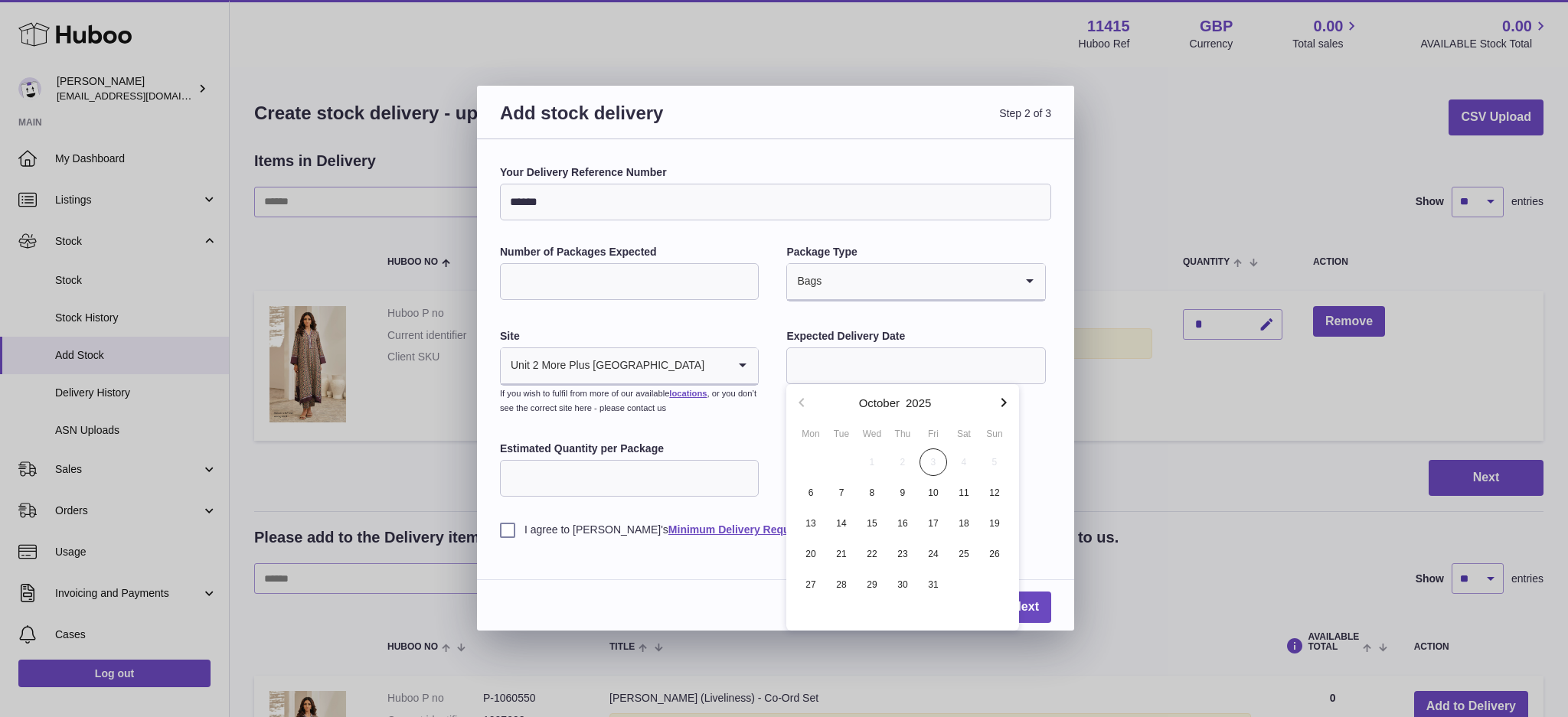
type input "**********"
drag, startPoint x: 717, startPoint y: 477, endPoint x: 708, endPoint y: 479, distance: 9.2
click at [716, 477] on input "Estimated Quantity per Package" at bounding box center [630, 479] width 259 height 37
type input "*"
click at [502, 530] on label "I agree to [PERSON_NAME]'s Minimum Delivery Requirements" at bounding box center [776, 530] width 551 height 15
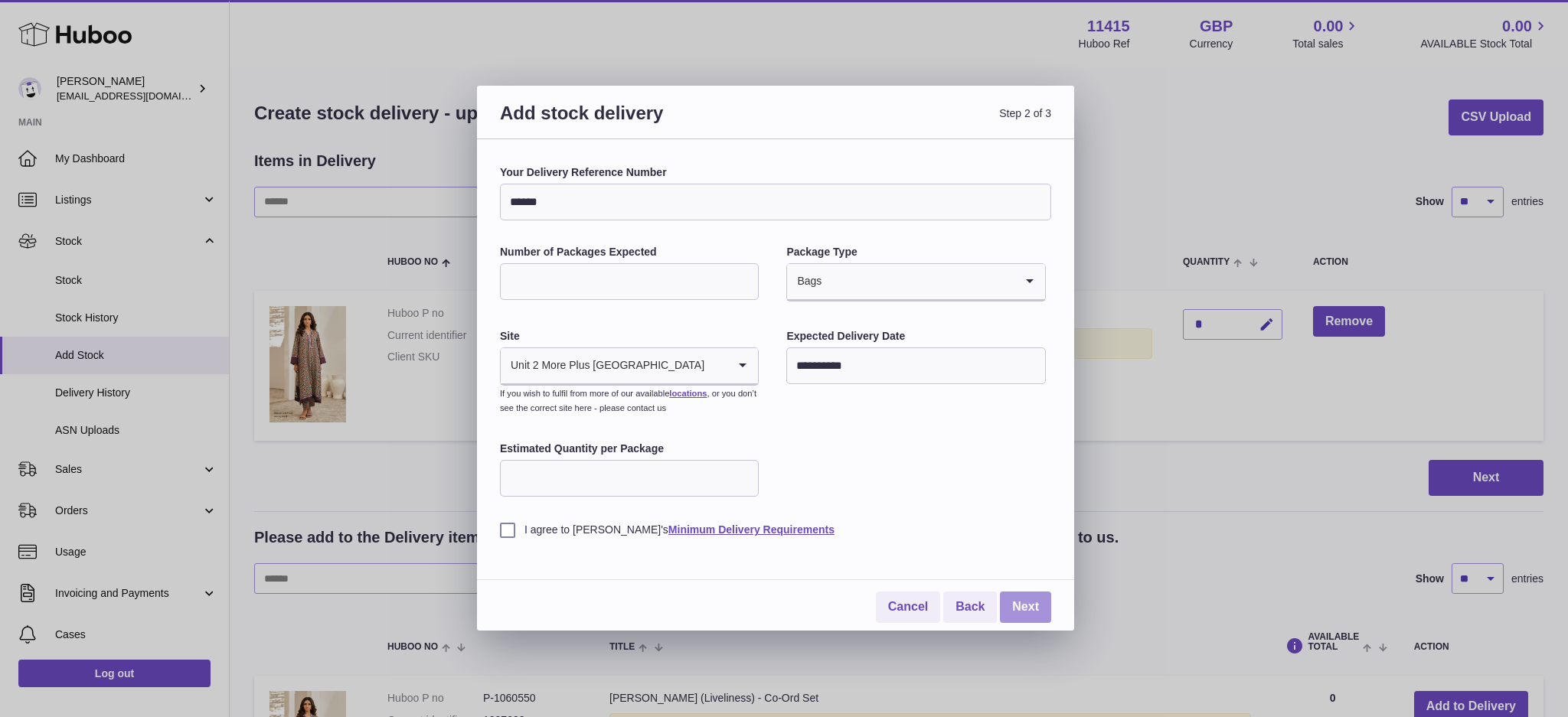
click at [1032, 601] on link "Next" at bounding box center [1026, 608] width 51 height 31
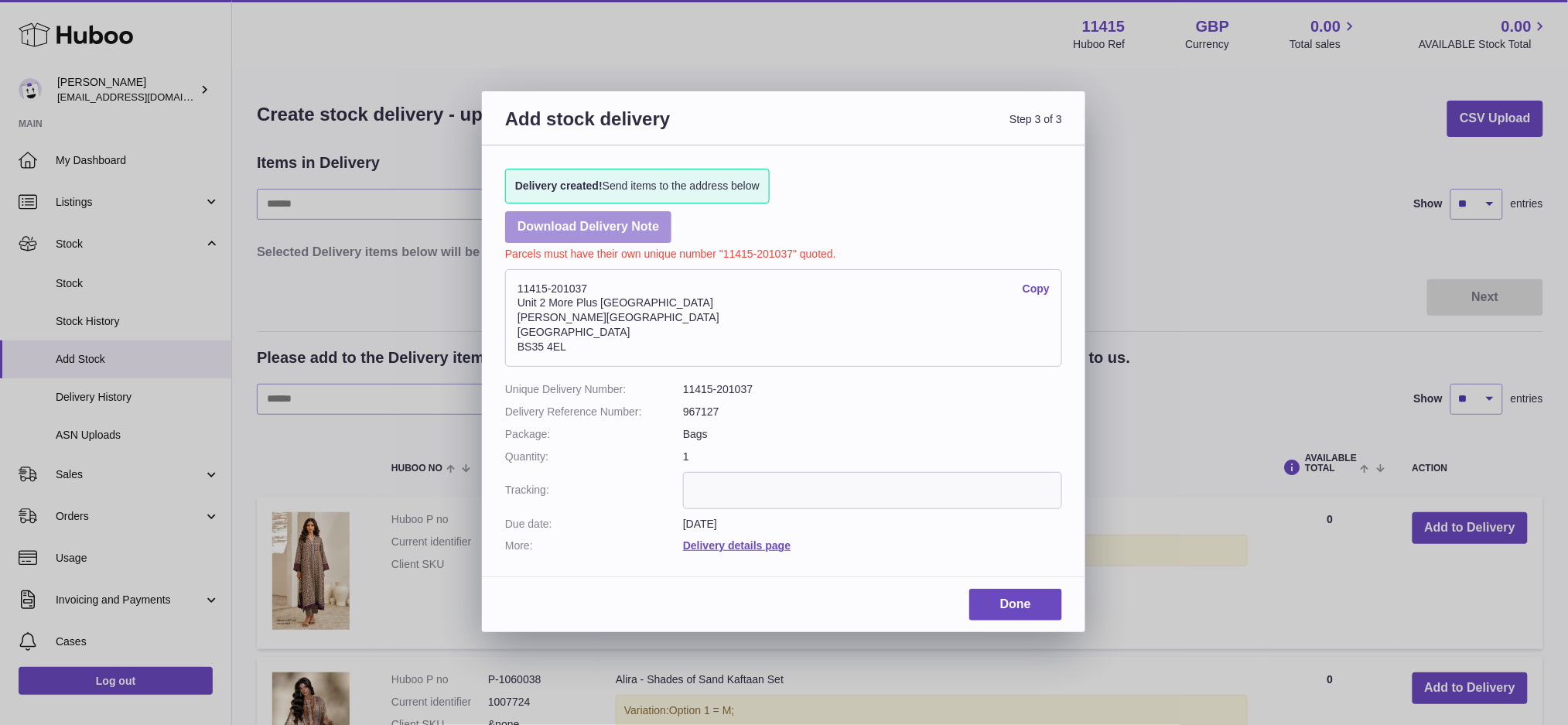
click at [579, 225] on link "Download Delivery Note" at bounding box center [588, 227] width 166 height 32
drag, startPoint x: 1016, startPoint y: 603, endPoint x: 1008, endPoint y: 595, distance: 11.3
click at [1015, 603] on link "Done" at bounding box center [1016, 605] width 93 height 32
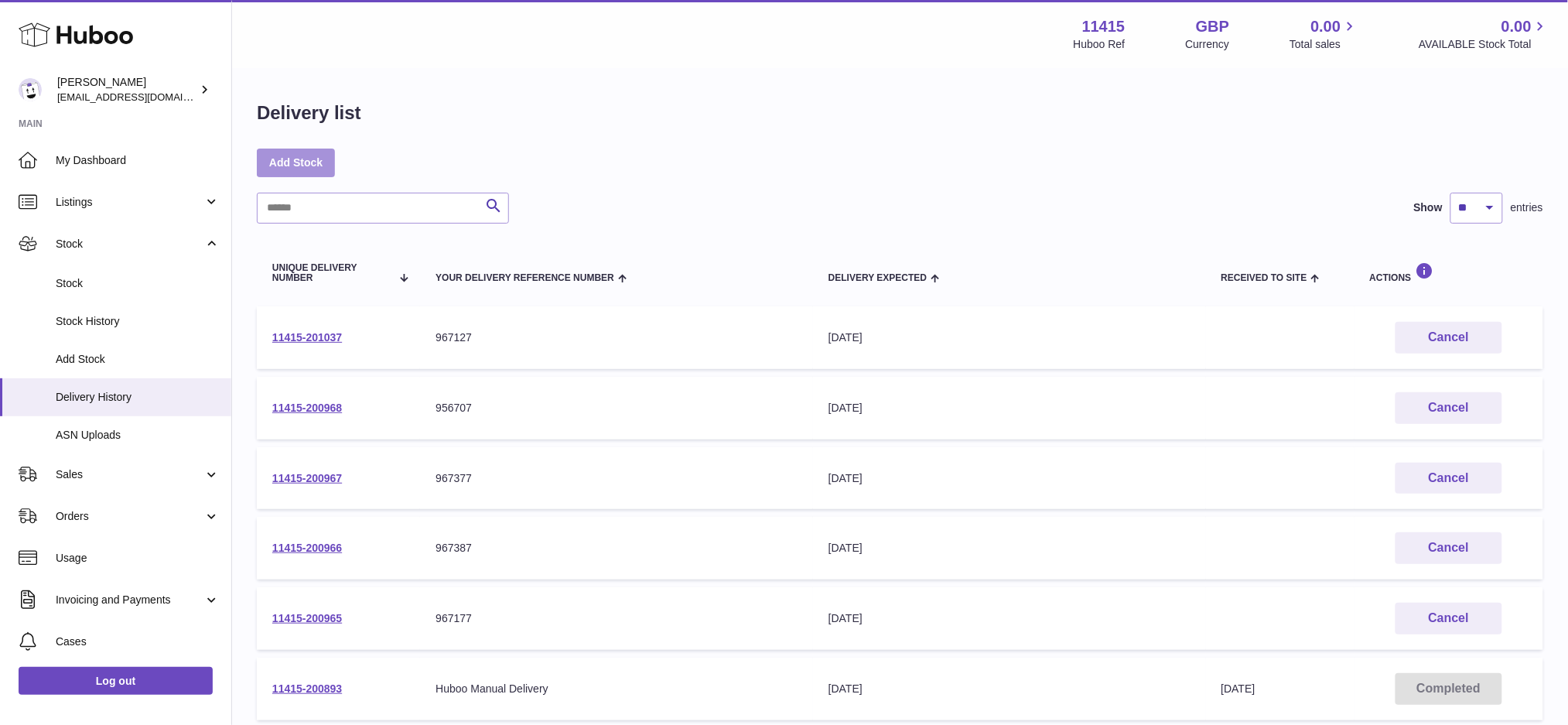
click at [312, 166] on link "Add Stock" at bounding box center [296, 163] width 78 height 28
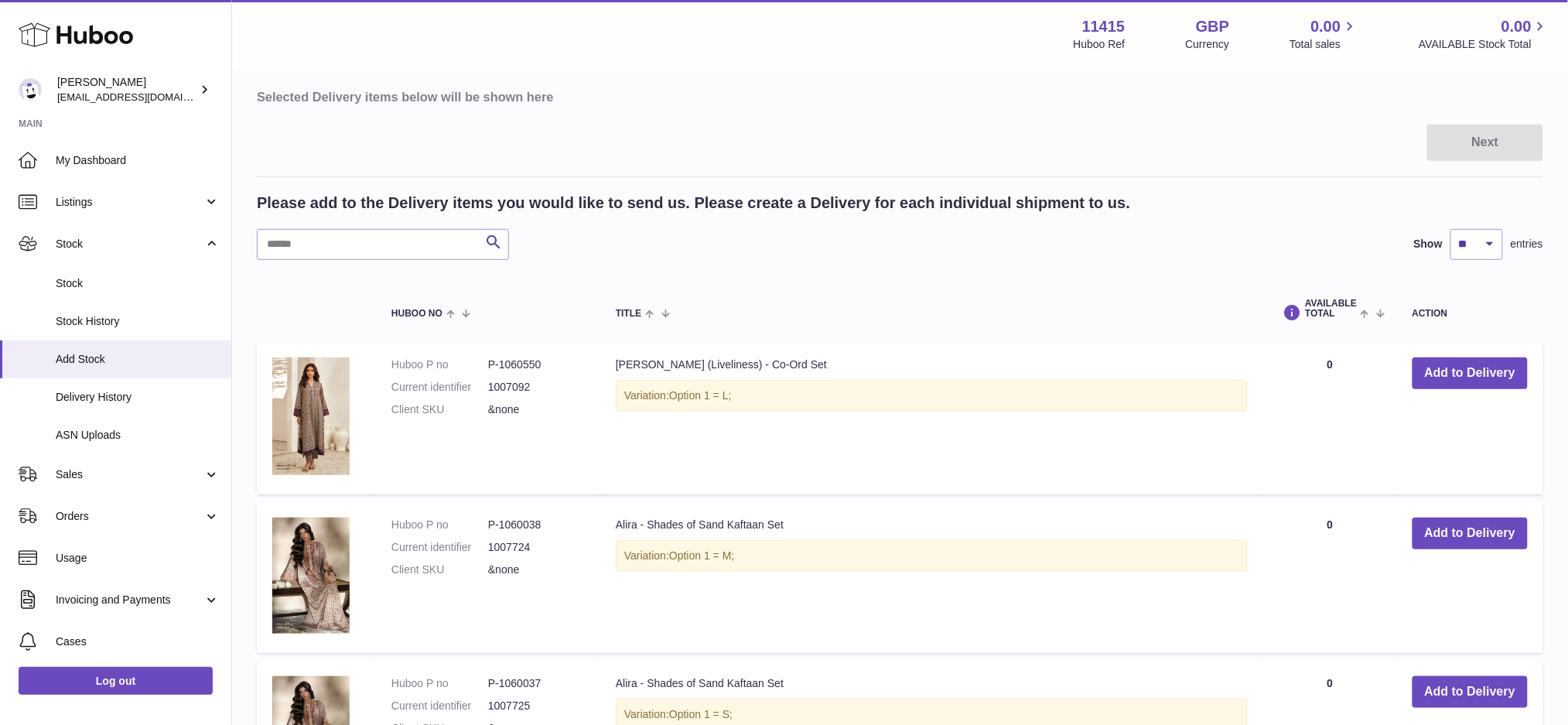
scroll to position [206, 0]
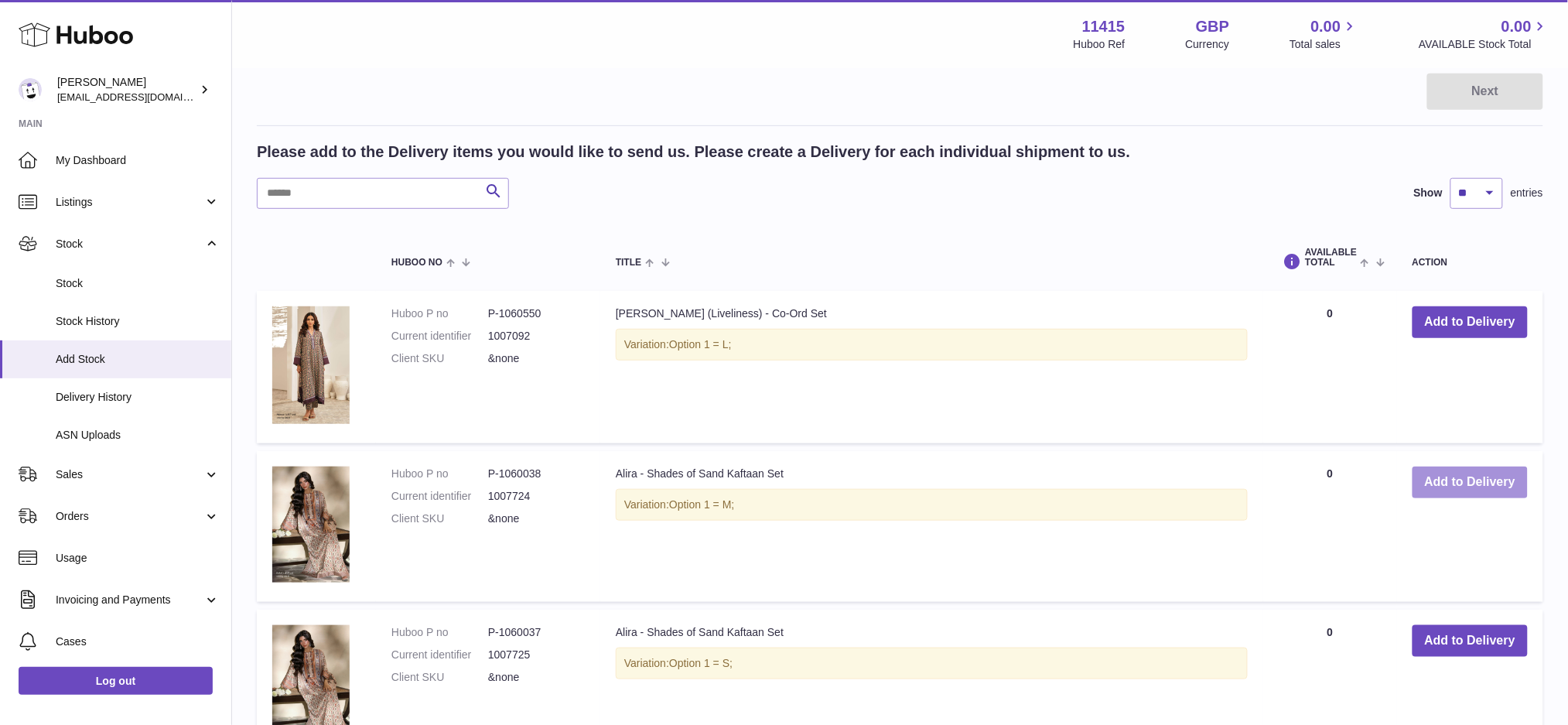
click at [1458, 481] on button "Add to Delivery" at bounding box center [1470, 482] width 115 height 32
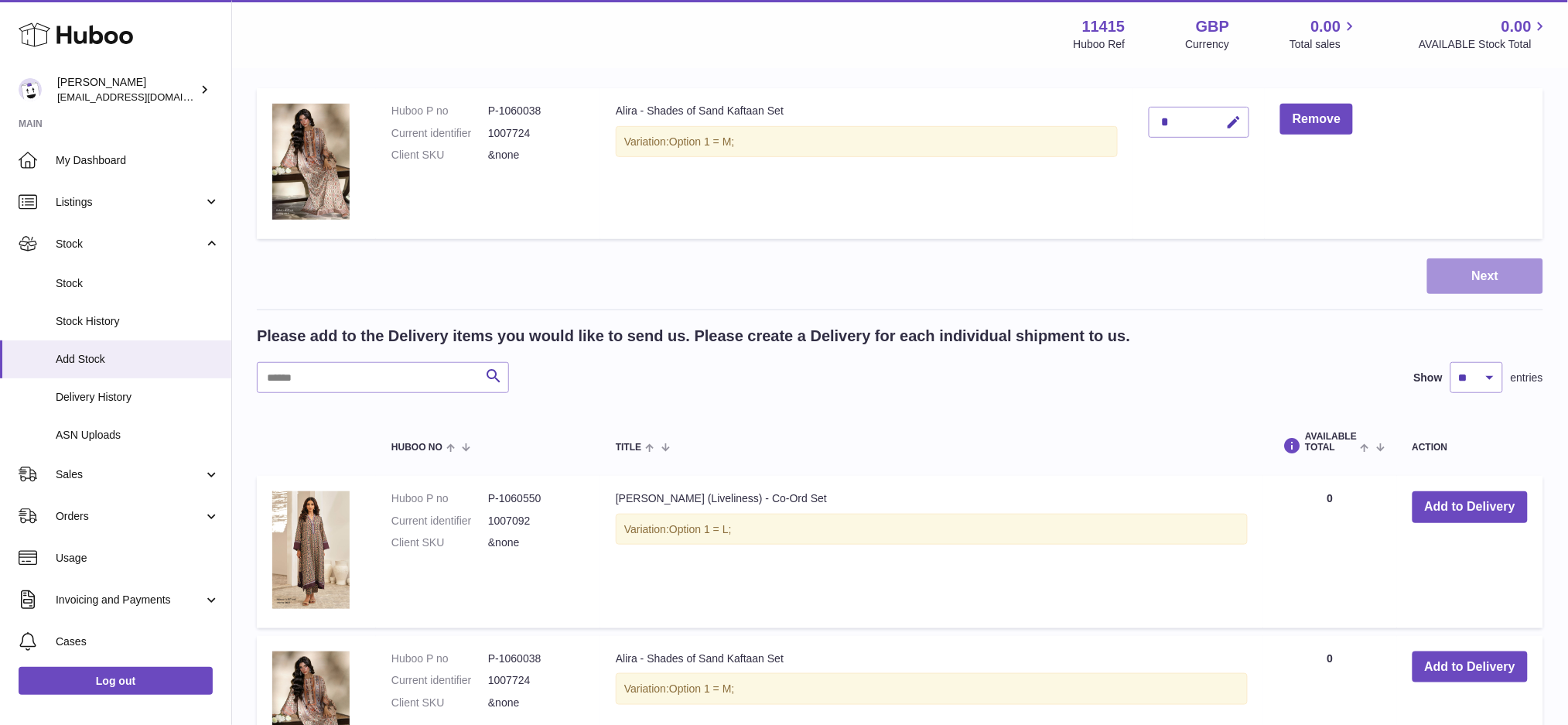
click at [1436, 261] on button "Next" at bounding box center [1485, 276] width 116 height 36
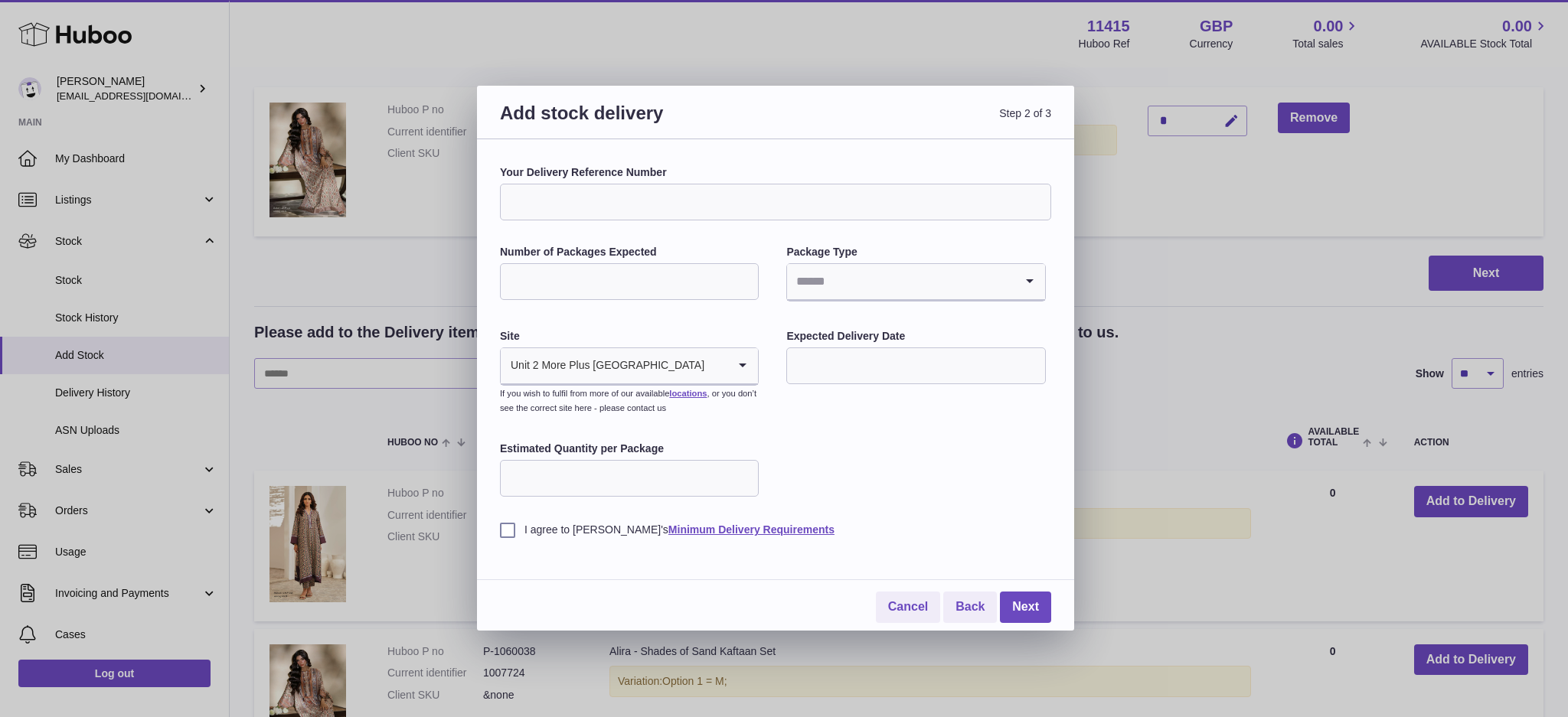
click at [533, 206] on input "Your Delivery Reference Number" at bounding box center [776, 202] width 551 height 37
paste input "******"
type input "******"
click at [585, 291] on input "Number of Packages Expected" at bounding box center [630, 281] width 259 height 37
type input "*"
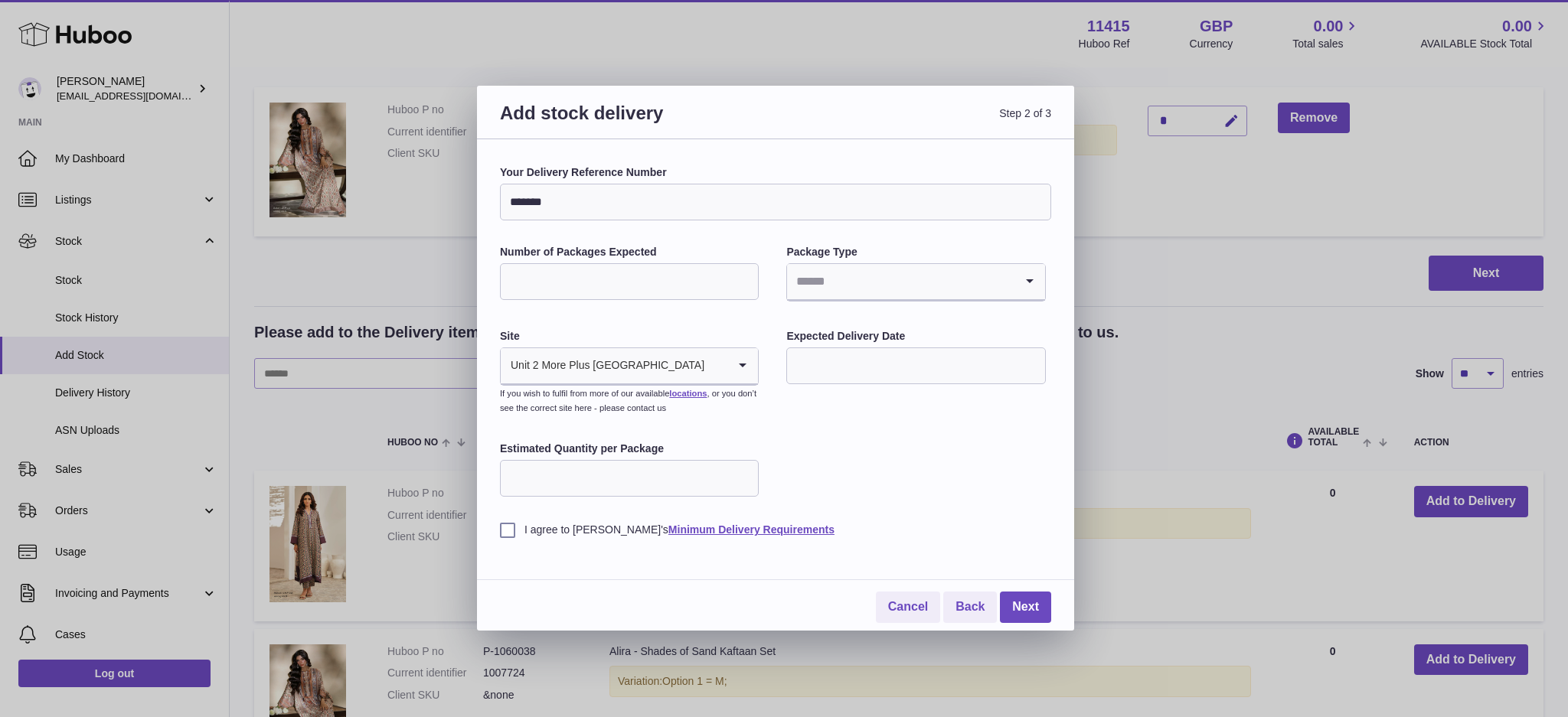
drag, startPoint x: 863, startPoint y: 281, endPoint x: 867, endPoint y: 290, distance: 9.8
click at [863, 281] on input "Search for option" at bounding box center [900, 281] width 227 height 35
click at [856, 285] on input "*" at bounding box center [900, 281] width 227 height 35
type input "*"
click at [1025, 283] on icon "Search for option" at bounding box center [1029, 281] width 30 height 35
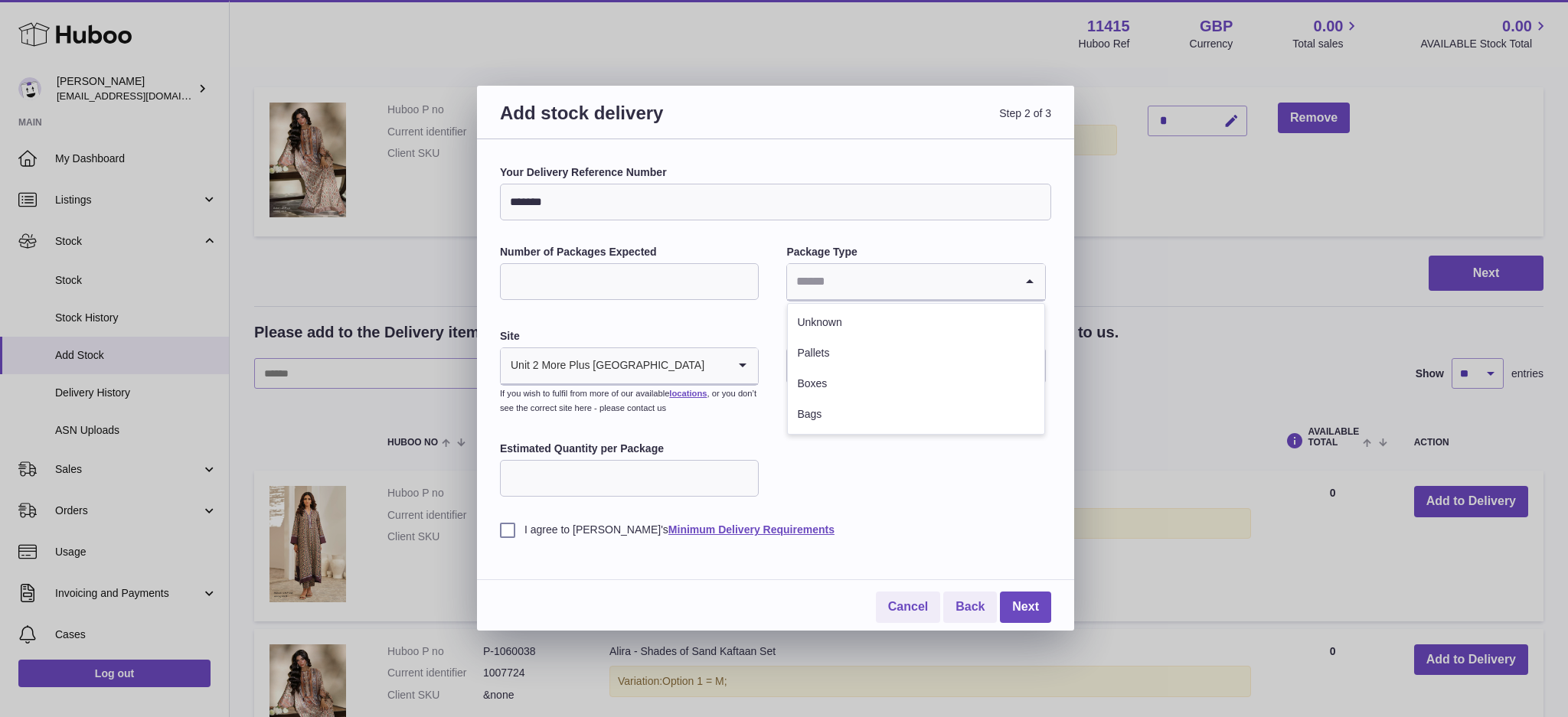
click at [865, 290] on input "Search for option" at bounding box center [900, 281] width 227 height 35
click at [827, 408] on li "Bags" at bounding box center [915, 415] width 256 height 30
click at [834, 369] on input "text" at bounding box center [915, 366] width 259 height 37
click at [933, 491] on span "10" at bounding box center [933, 493] width 28 height 28
type input "**********"
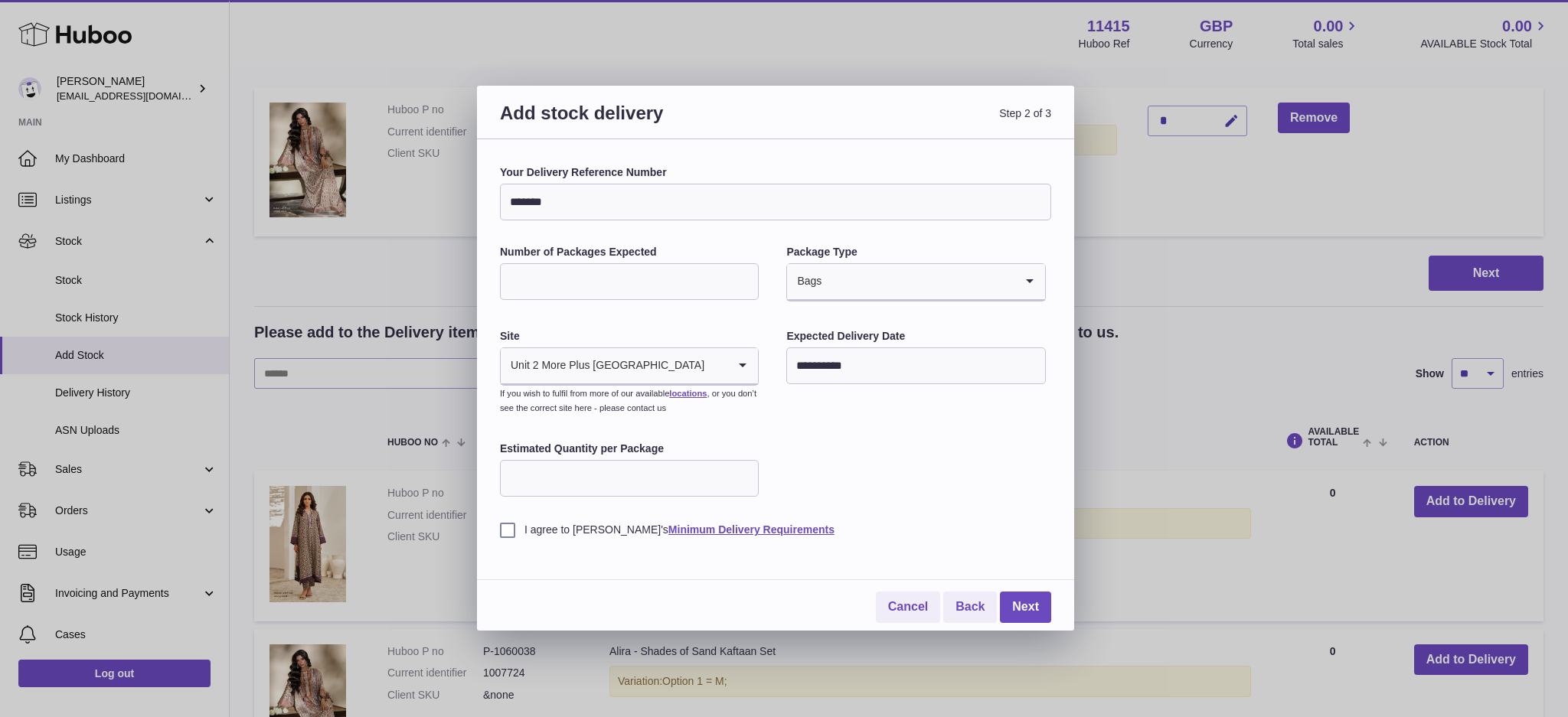
drag, startPoint x: 597, startPoint y: 473, endPoint x: 585, endPoint y: 504, distance: 33.2
click at [597, 472] on input "Estimated Quantity per Package" at bounding box center [630, 479] width 259 height 37
type input "*"
drag, startPoint x: 511, startPoint y: 528, endPoint x: 643, endPoint y: 580, distance: 141.9
click at [508, 529] on label "I agree to [PERSON_NAME]'s Minimum Delivery Requirements" at bounding box center [776, 530] width 551 height 15
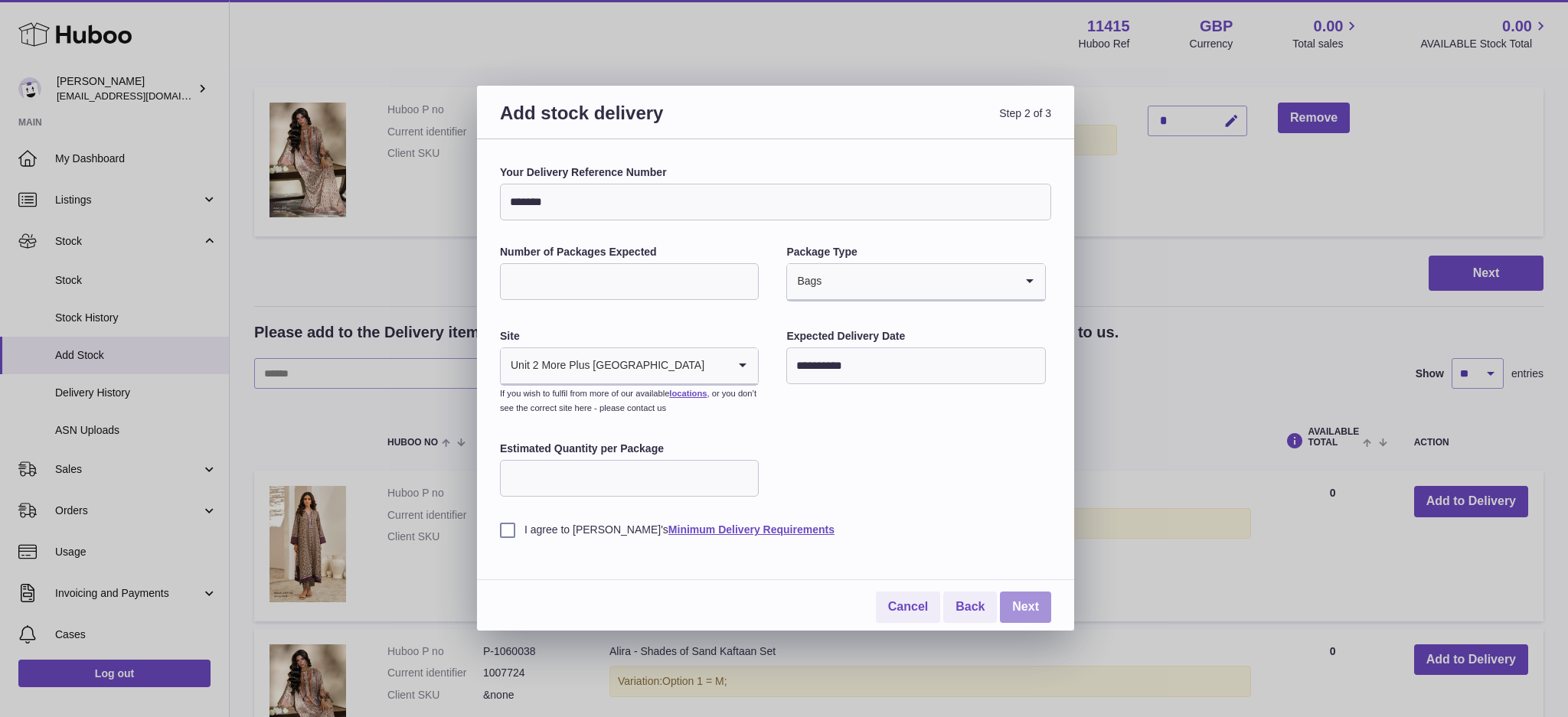
click at [1023, 606] on link "Next" at bounding box center [1026, 608] width 51 height 31
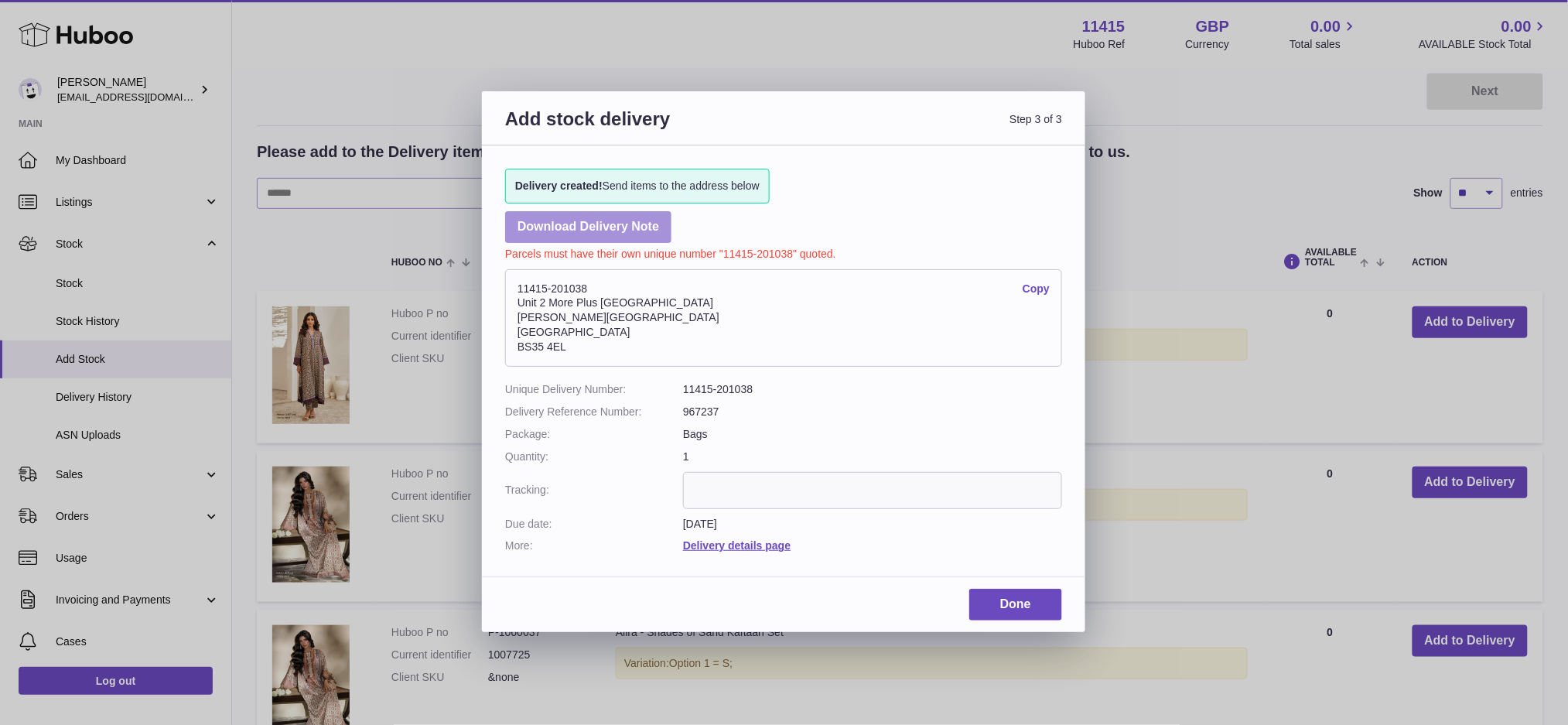
click at [638, 232] on link "Download Delivery Note" at bounding box center [588, 227] width 166 height 32
click at [958, 541] on dd "Delivery details page" at bounding box center [872, 547] width 379 height 15
click at [1005, 600] on link "Done" at bounding box center [1016, 605] width 93 height 32
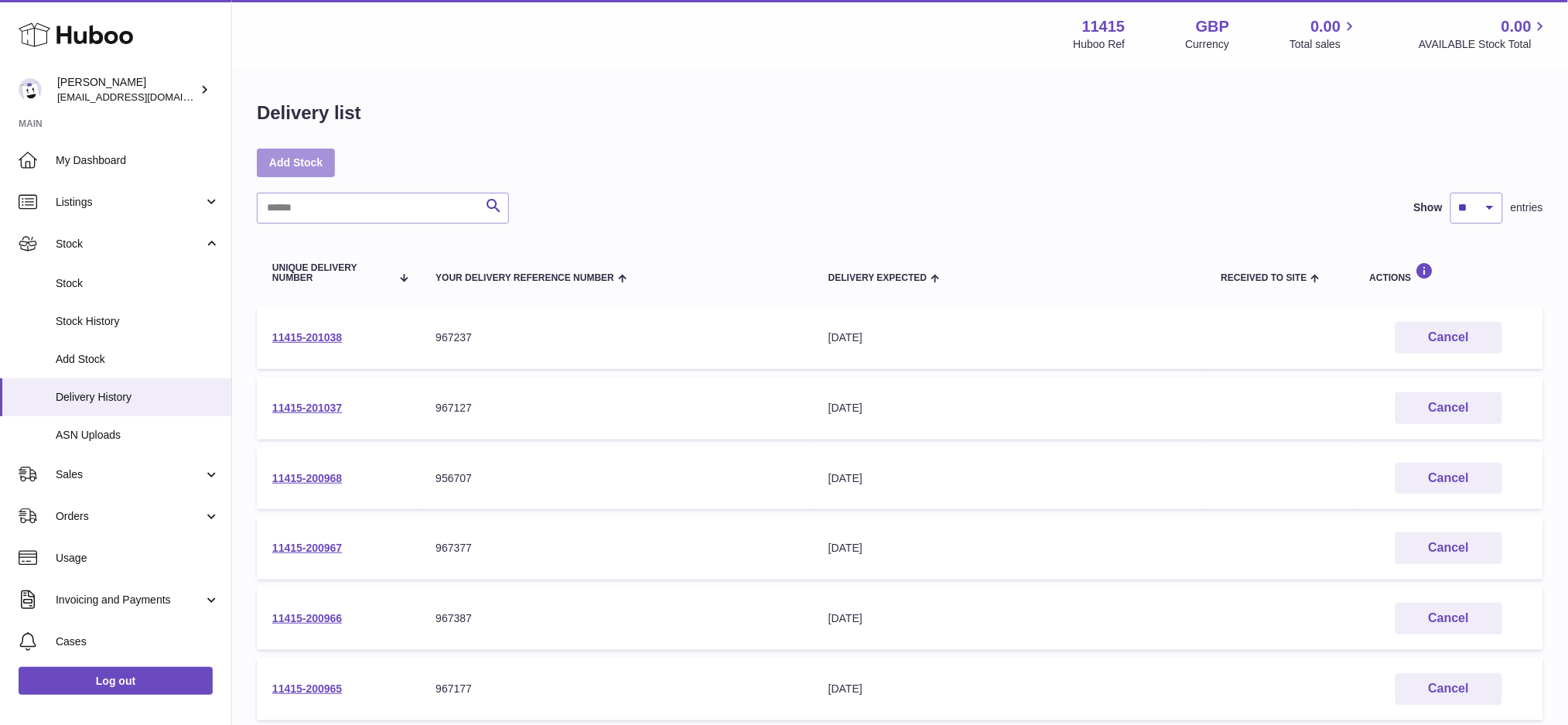
click at [295, 169] on link "Add Stock" at bounding box center [296, 163] width 78 height 28
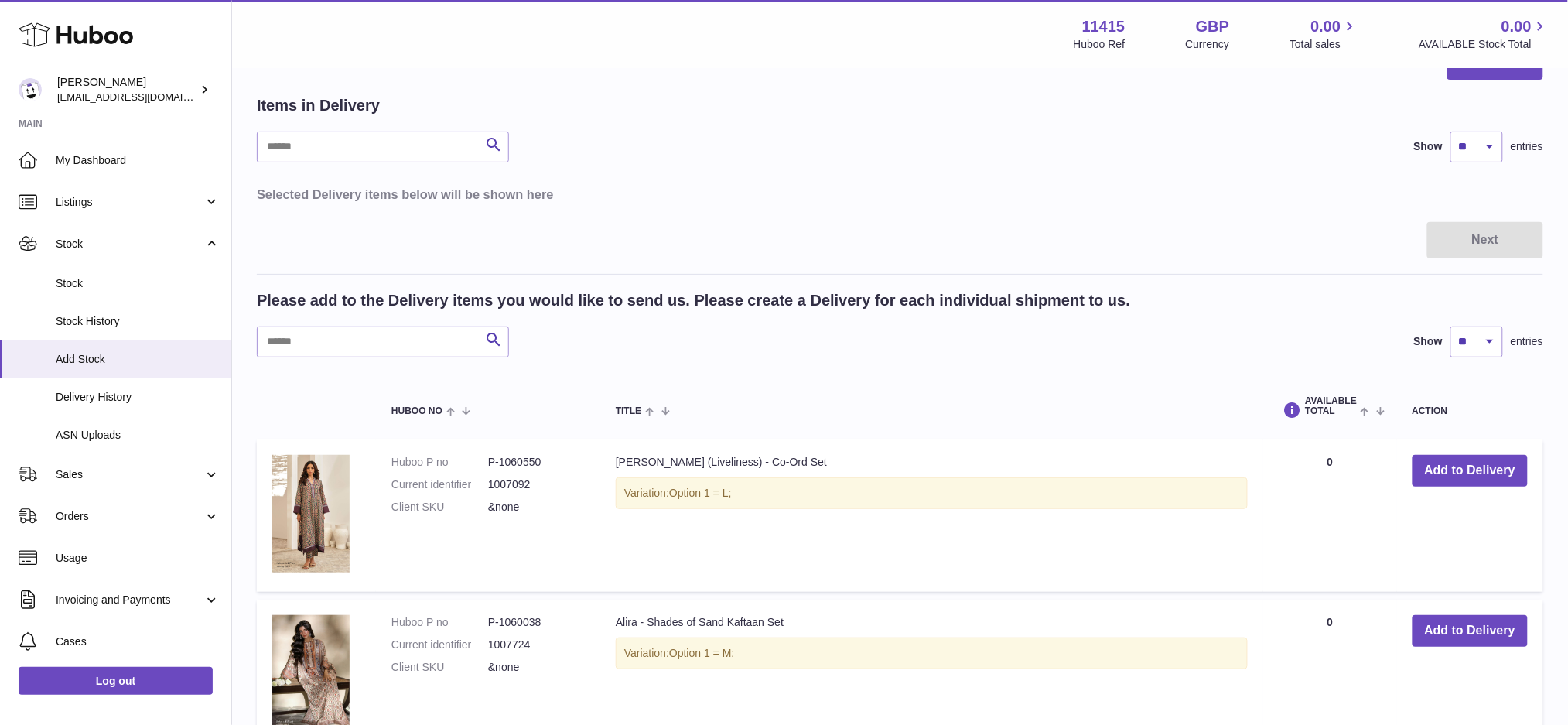
scroll to position [103, 0]
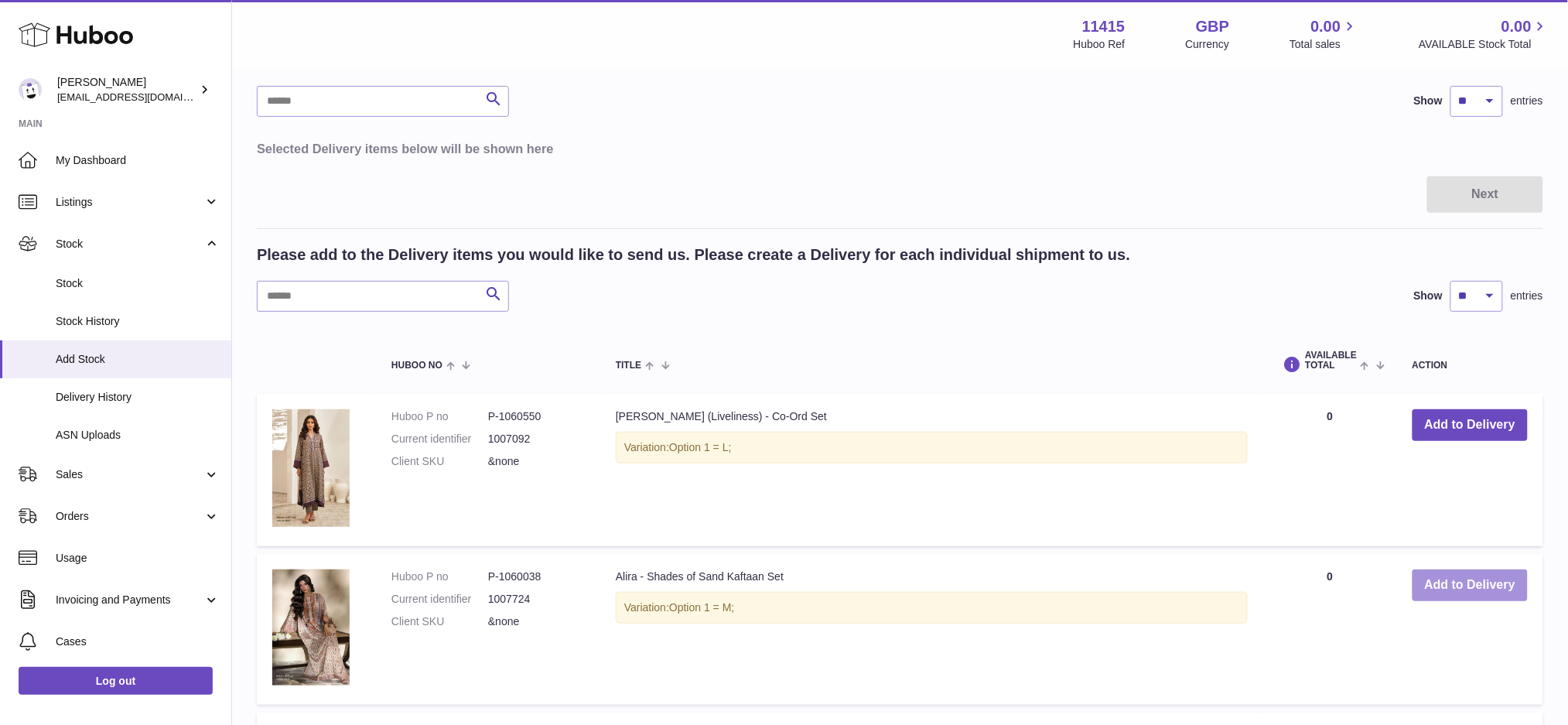
drag, startPoint x: 1449, startPoint y: 579, endPoint x: 1099, endPoint y: 571, distance: 350.1
click at [1448, 579] on button "Add to Delivery" at bounding box center [1470, 586] width 115 height 32
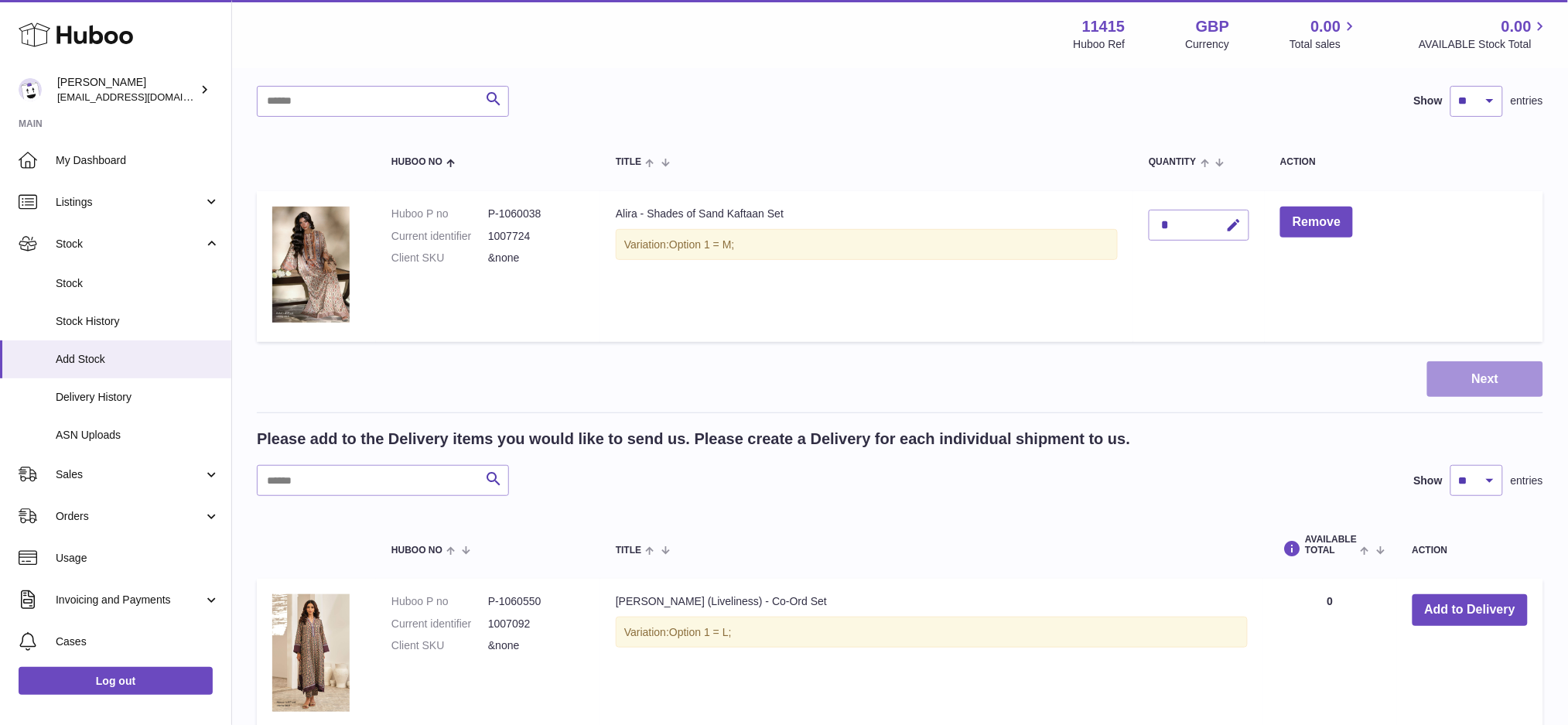
click at [1454, 373] on button "Next" at bounding box center [1485, 379] width 116 height 36
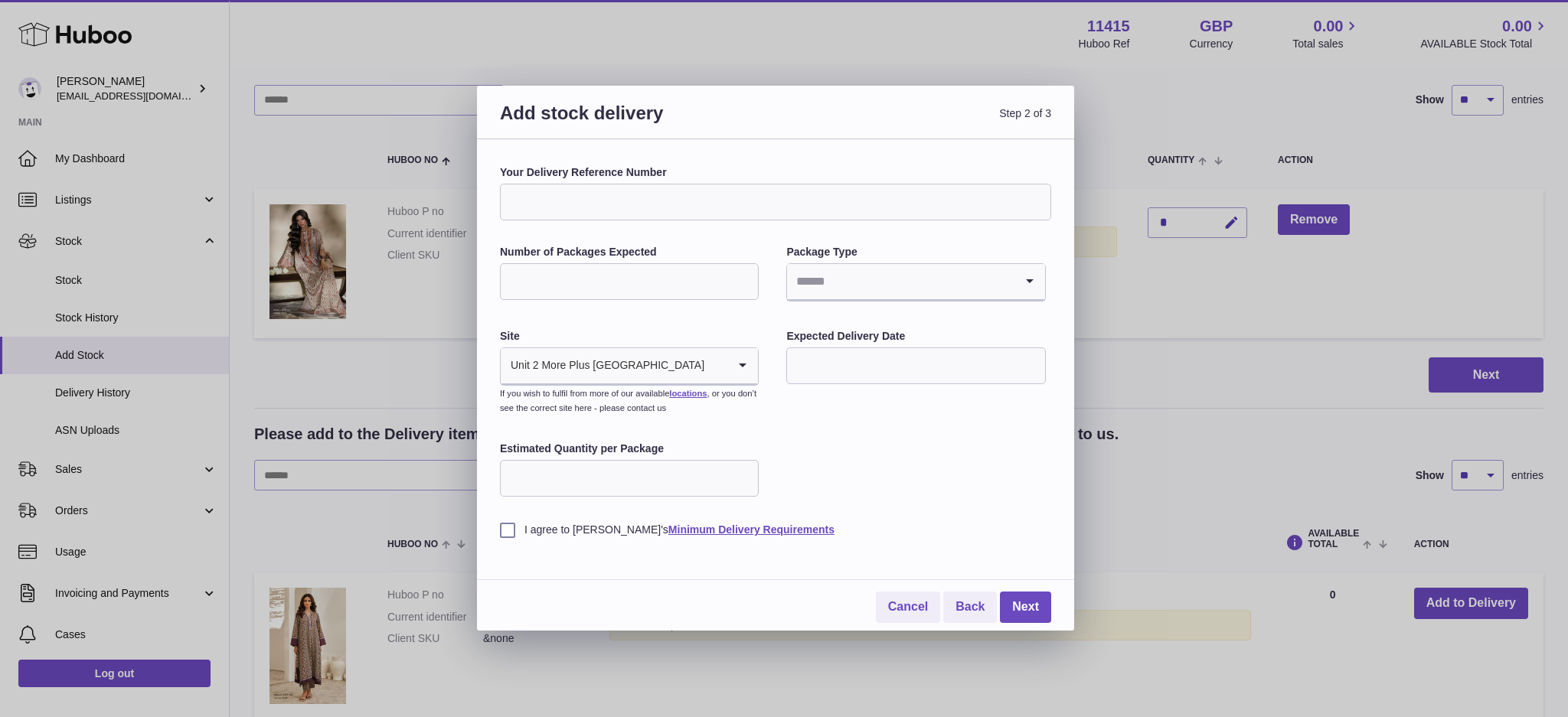
drag, startPoint x: 572, startPoint y: 177, endPoint x: 573, endPoint y: 186, distance: 9.1
click at [573, 177] on label "Your Delivery Reference Number" at bounding box center [776, 173] width 551 height 15
click at [573, 184] on input "Your Delivery Reference Number" at bounding box center [776, 202] width 551 height 37
paste input "******"
type input "******"
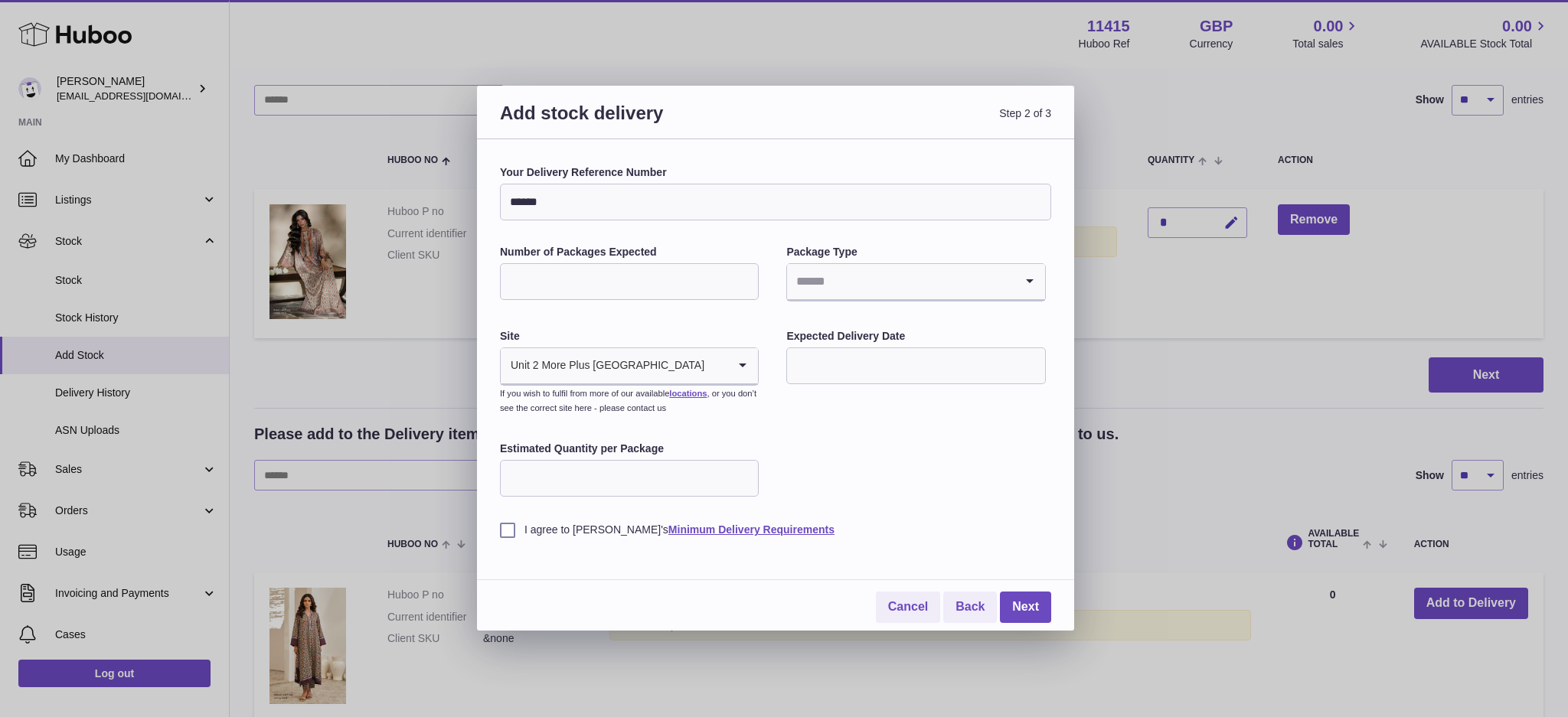
click at [548, 277] on input "Number of Packages Expected" at bounding box center [630, 281] width 259 height 37
type input "*"
click at [582, 483] on input "Estimated Quantity per Package" at bounding box center [630, 479] width 259 height 37
type input "*"
drag, startPoint x: 866, startPoint y: 454, endPoint x: 866, endPoint y: 440, distance: 14.0
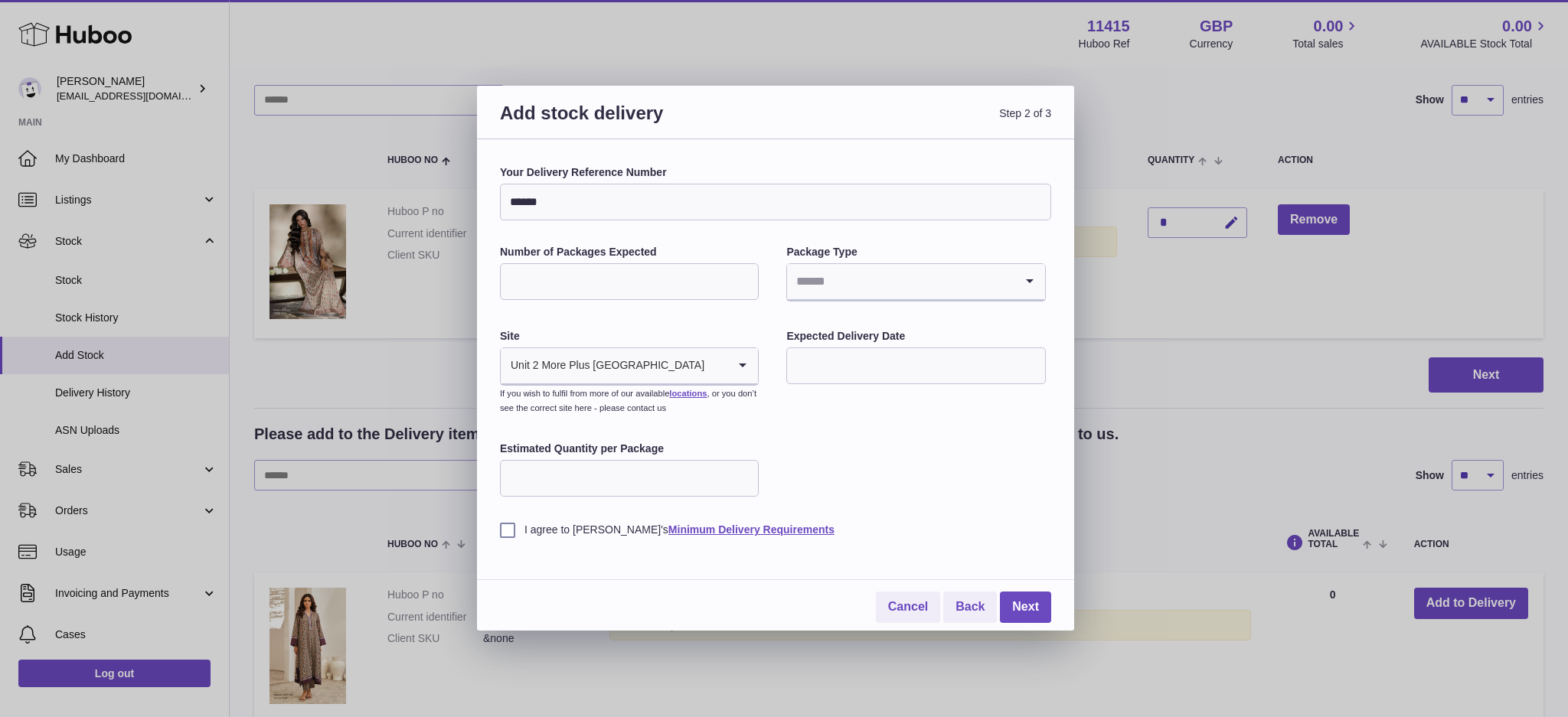
click at [866, 453] on div "Your Delivery Reference Number ****** Number of Packages Expected * Package Typ…" at bounding box center [776, 351] width 551 height 372
click at [903, 282] on input "Search for option" at bounding box center [900, 281] width 227 height 35
click at [824, 415] on li "Bags" at bounding box center [915, 415] width 256 height 30
click at [847, 365] on input "text" at bounding box center [915, 366] width 259 height 37
click at [914, 506] on span "9" at bounding box center [903, 493] width 28 height 28
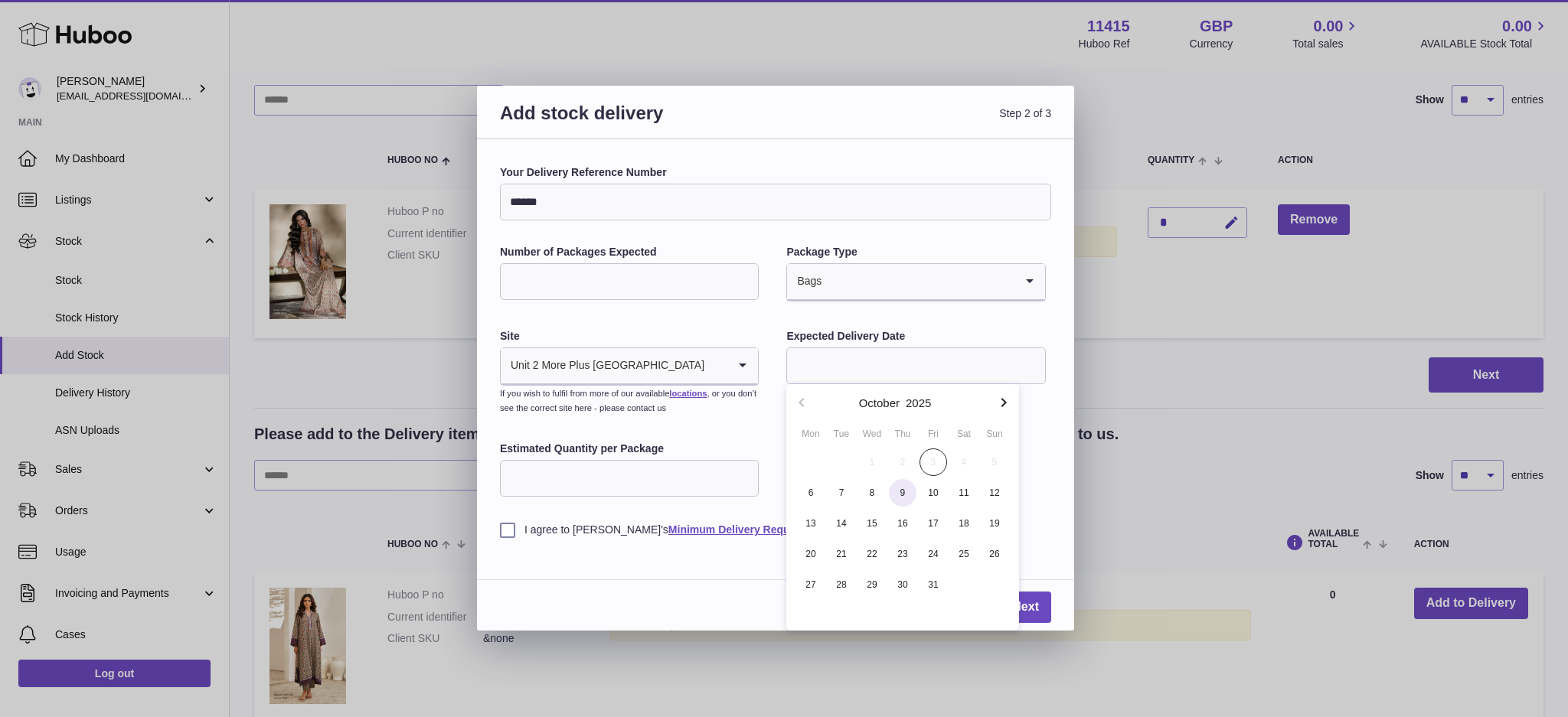
type input "**********"
click at [556, 478] on input "*" at bounding box center [630, 479] width 259 height 37
drag, startPoint x: 509, startPoint y: 536, endPoint x: 754, endPoint y: 625, distance: 260.7
click at [511, 536] on label "I agree to [PERSON_NAME]'s Minimum Delivery Requirements" at bounding box center [776, 530] width 551 height 15
click at [1036, 603] on link "Next" at bounding box center [1026, 608] width 51 height 31
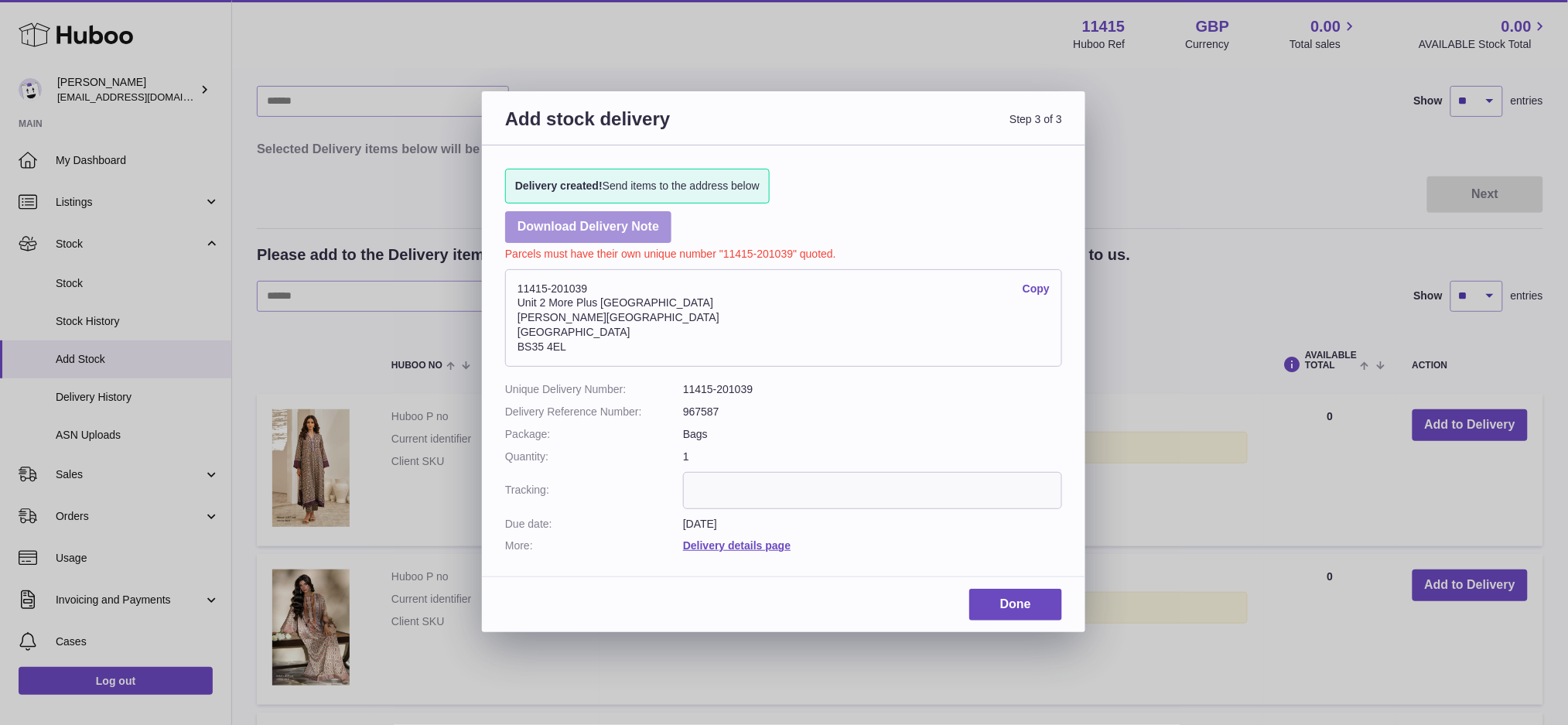
drag, startPoint x: 572, startPoint y: 220, endPoint x: 590, endPoint y: 221, distance: 18.0
click at [573, 220] on link "Download Delivery Note" at bounding box center [588, 227] width 166 height 32
